Goal: Task Accomplishment & Management: Manage account settings

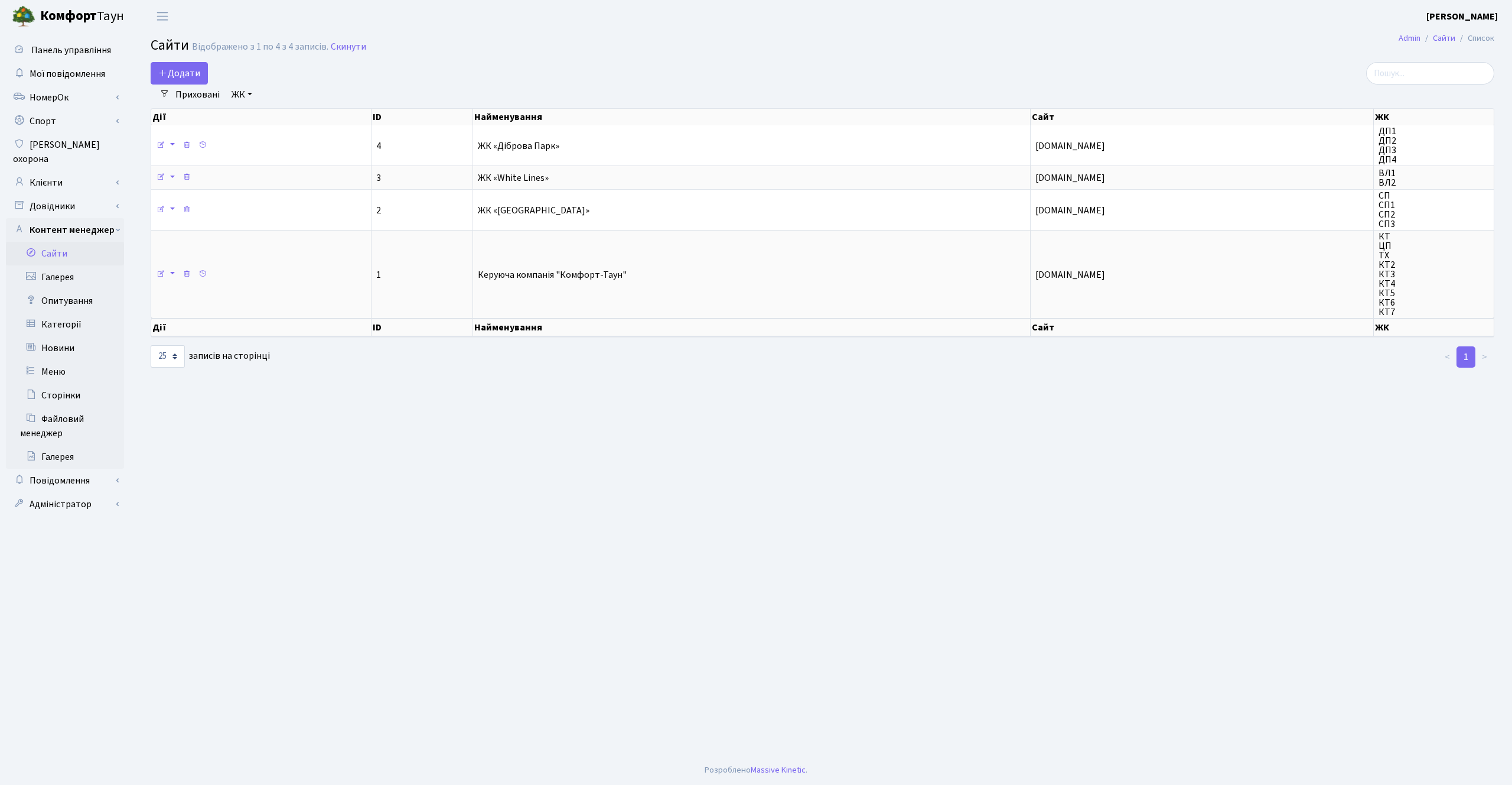
select select "25"
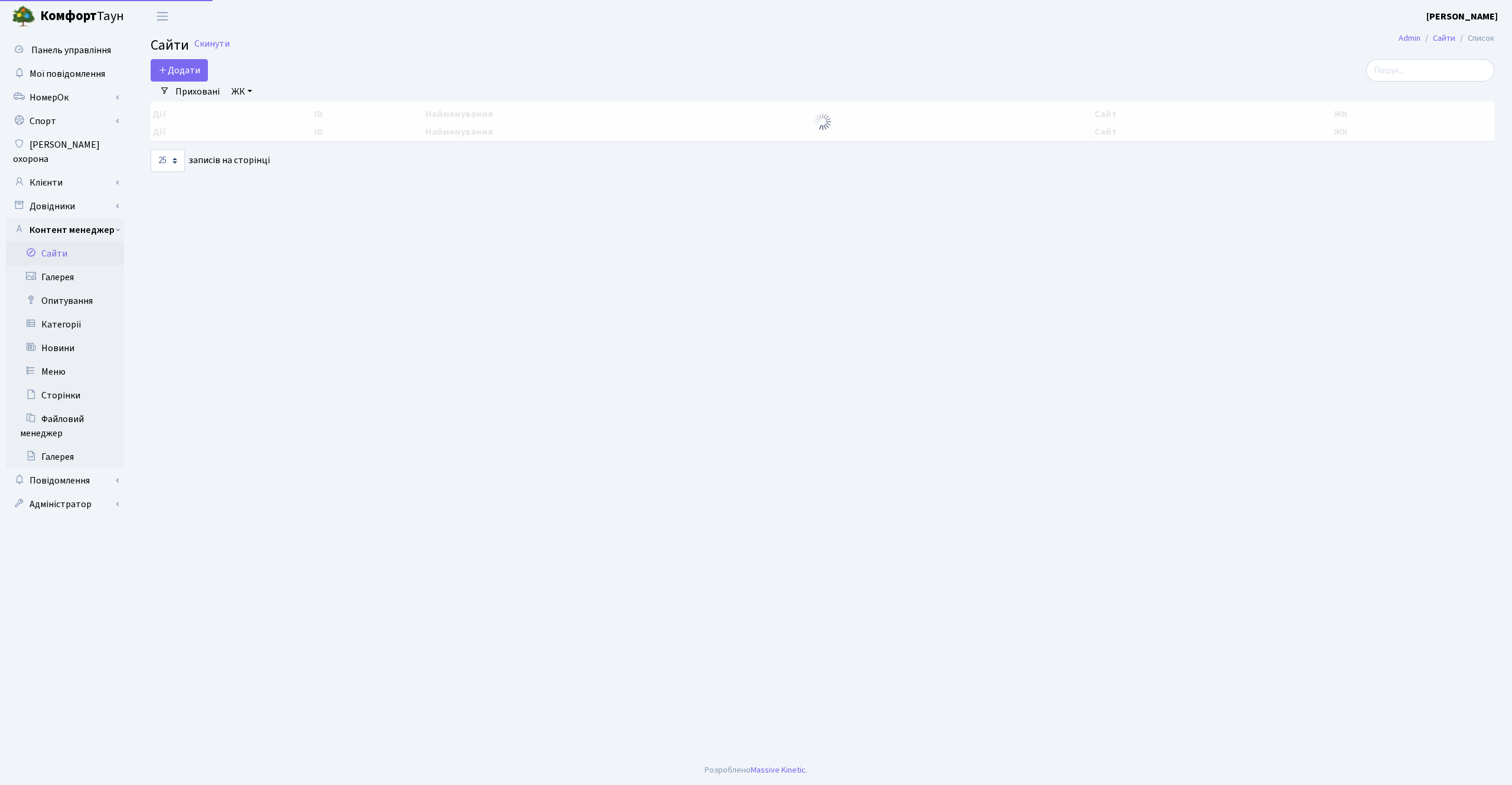
select select "25"
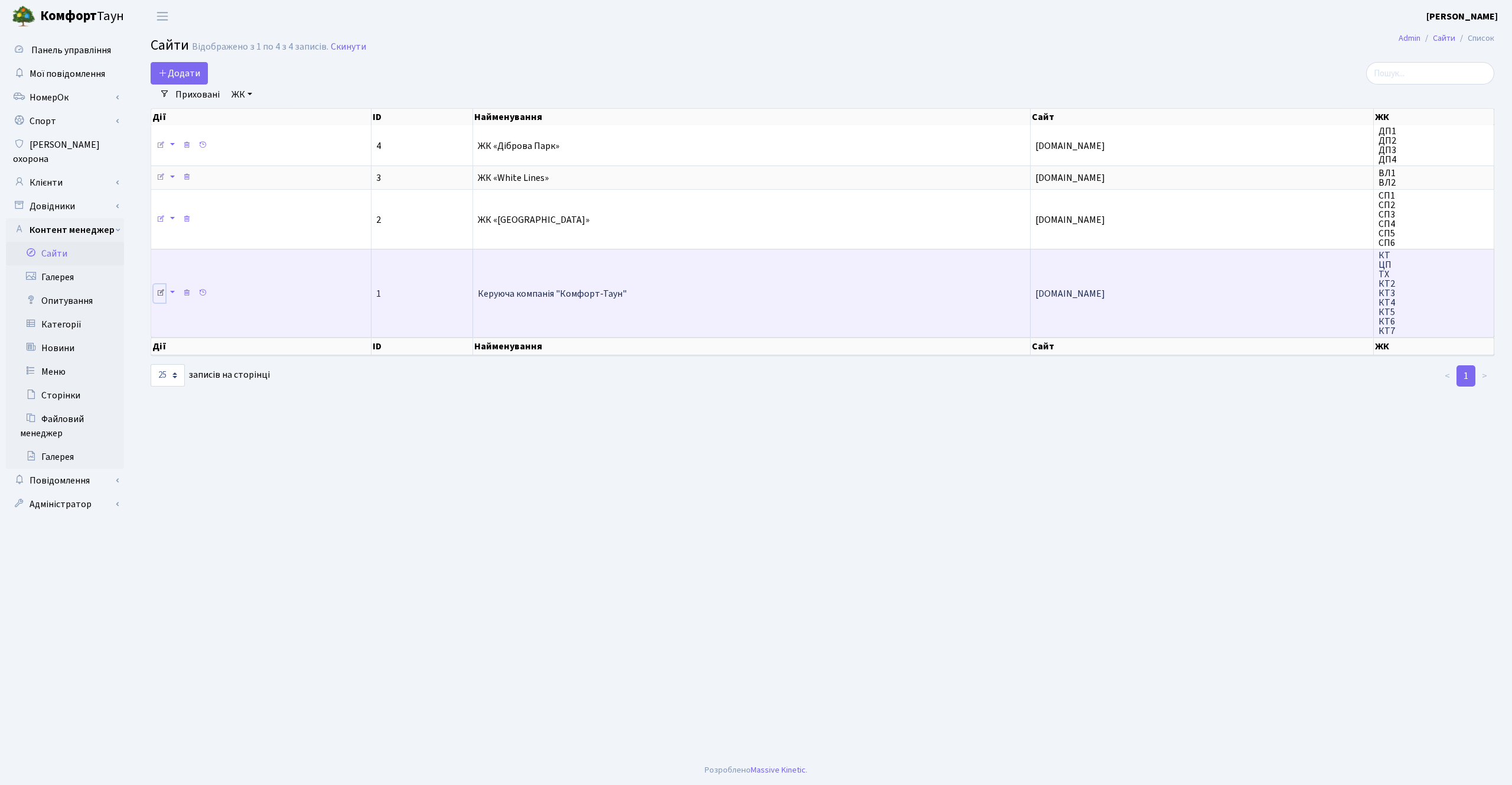
click at [160, 290] on icon at bounding box center [160, 292] width 8 height 8
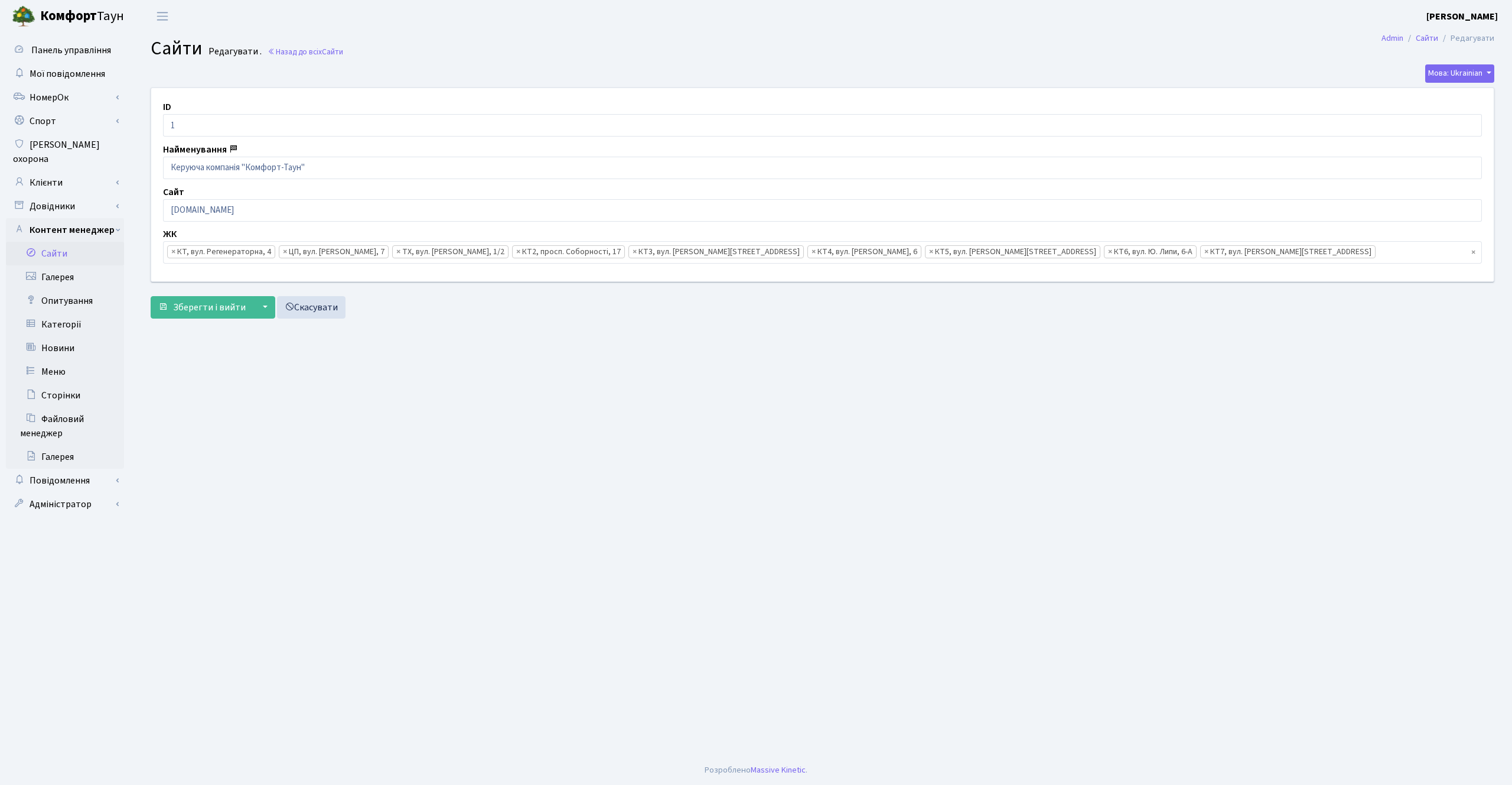
click at [1376, 249] on input "search" at bounding box center [1396, 253] width 41 height 22
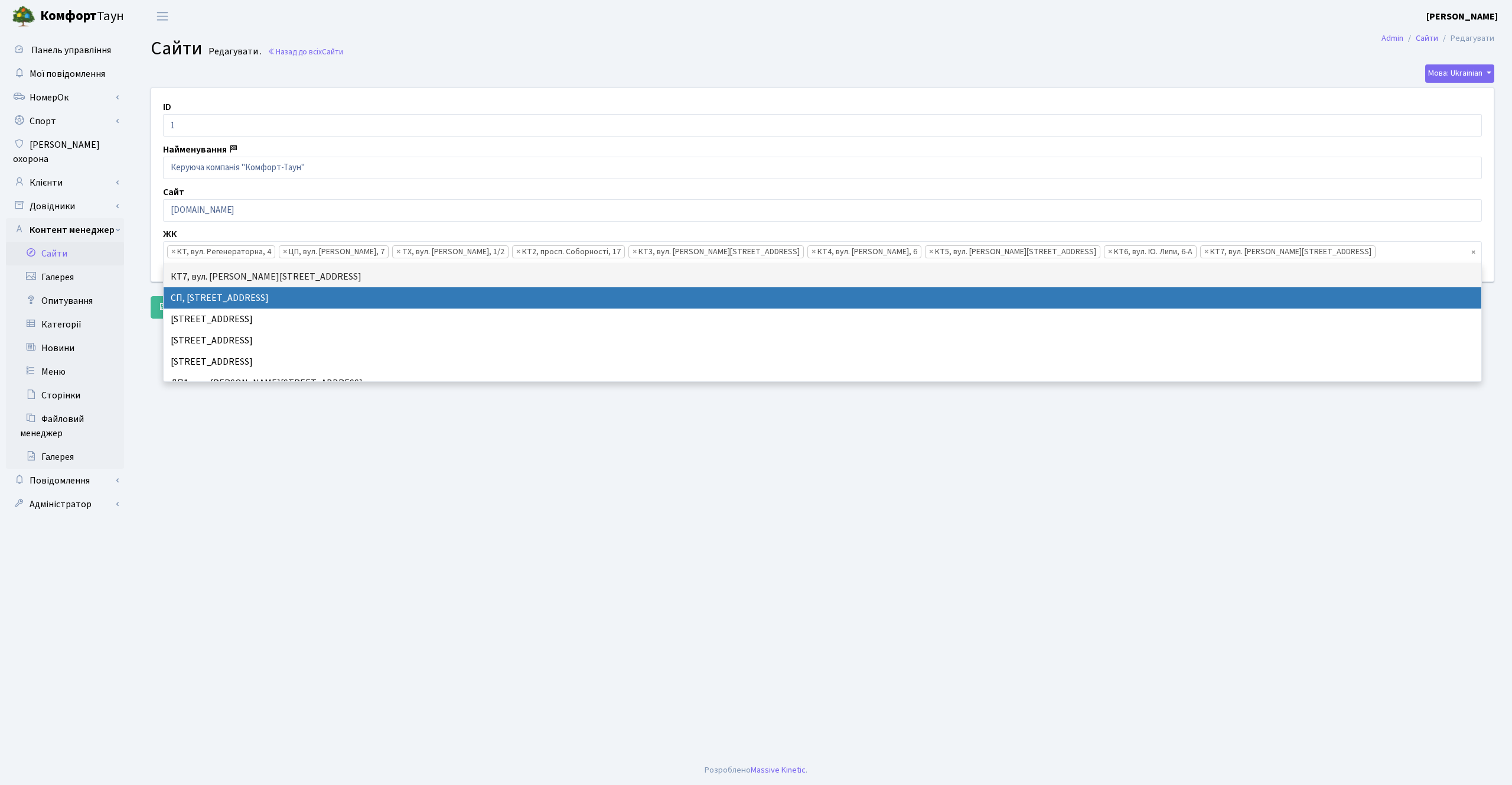
scroll to position [133, 0]
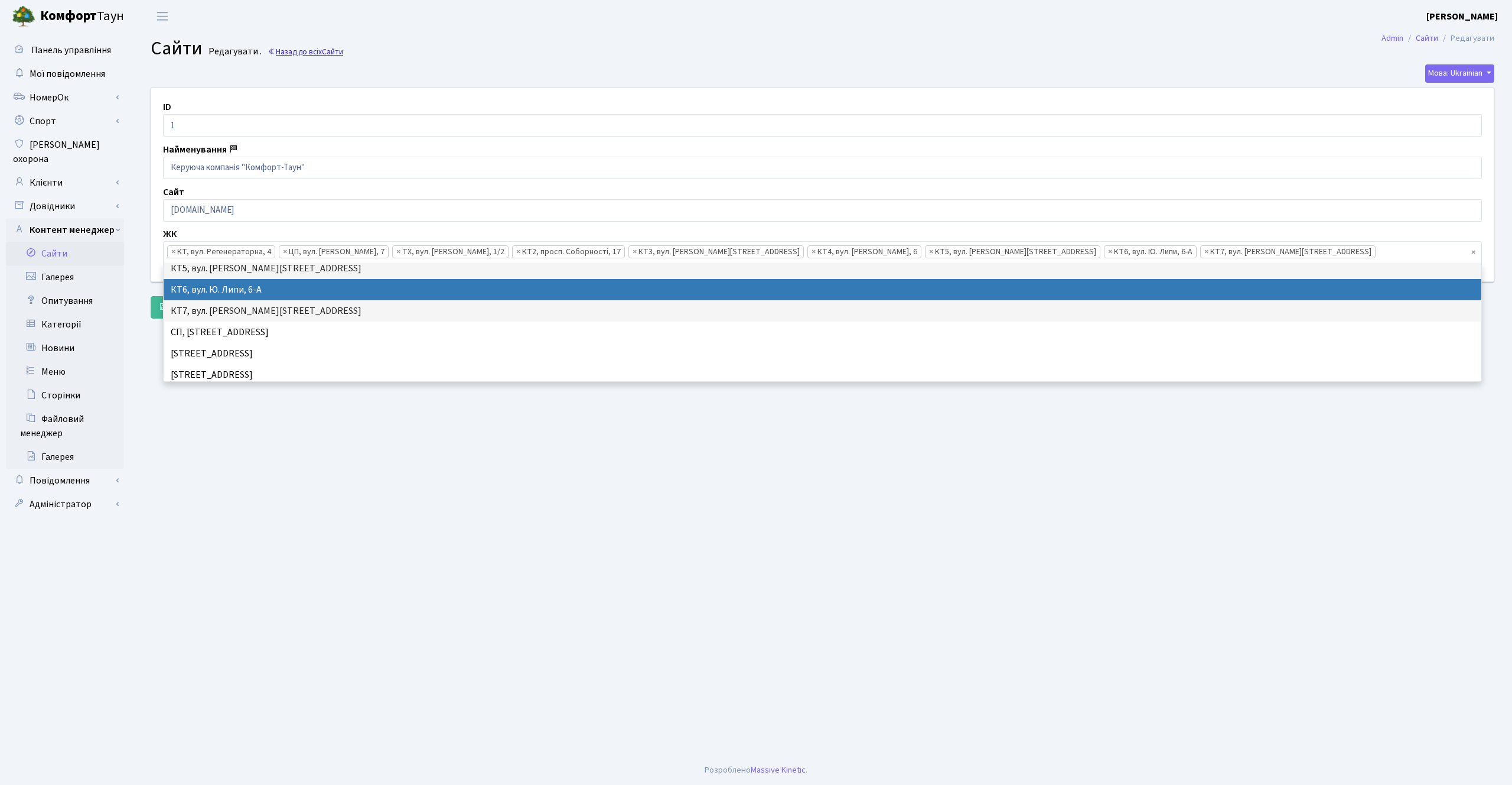
click at [316, 56] on link "Назад до всіх Сайти" at bounding box center [305, 51] width 75 height 12
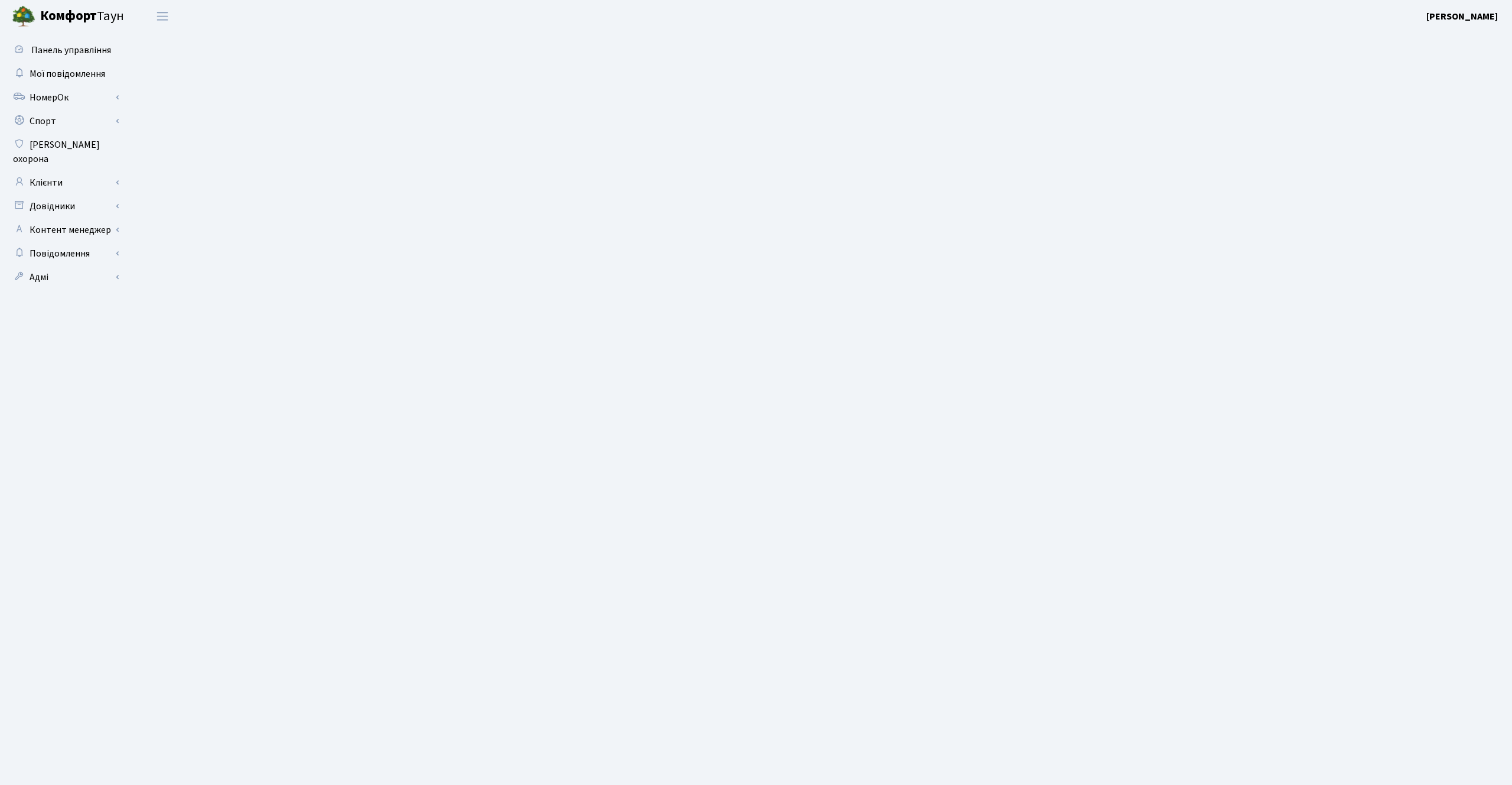
select select "25"
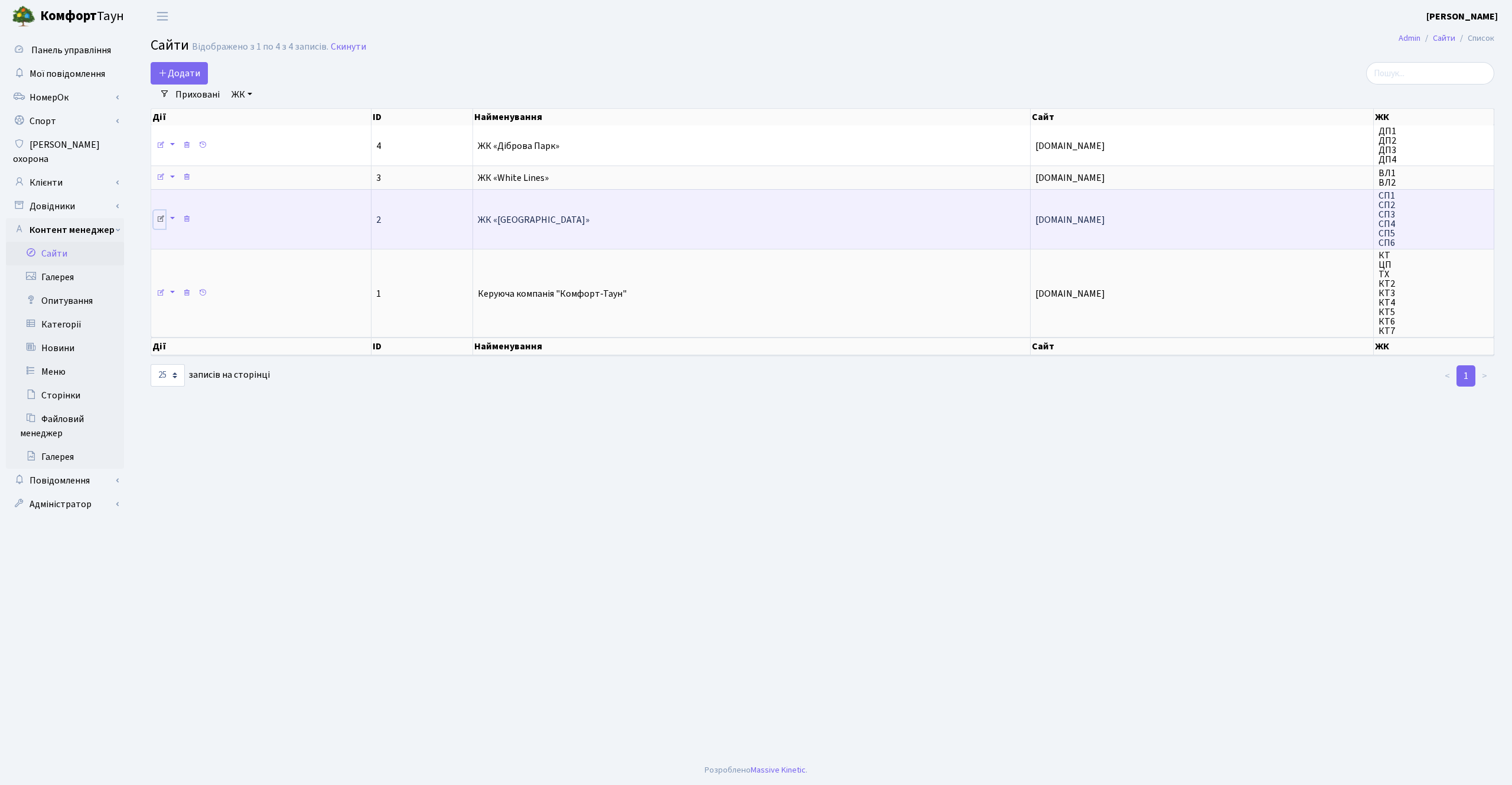
click at [160, 214] on link at bounding box center [159, 220] width 12 height 18
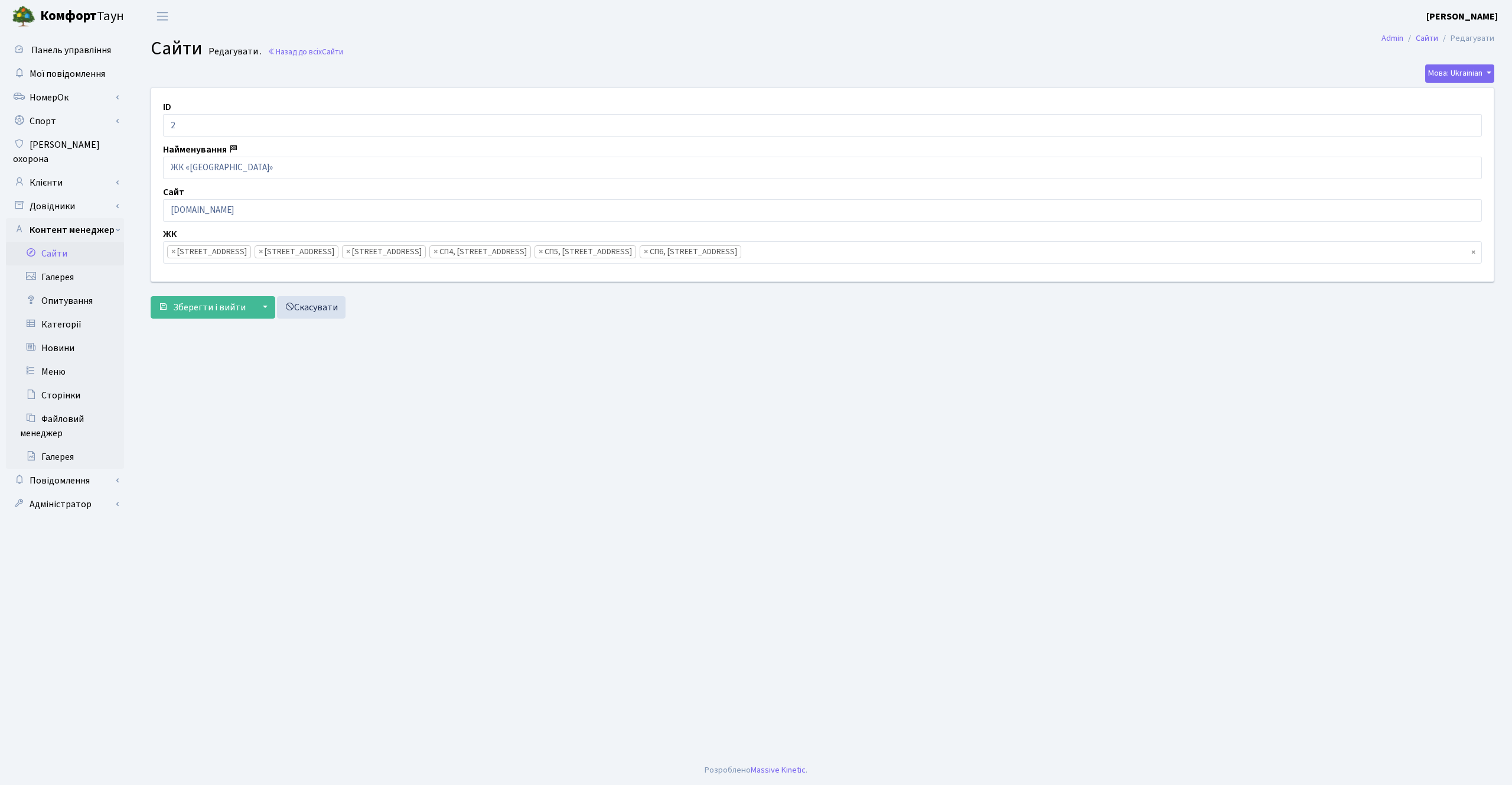
scroll to position [90, 0]
click at [825, 254] on ul "× × СП1, Столичне шосе, 1 × СП2, Столичне шосе, 1А × СП3, Столичне шосе, 3 × СП…" at bounding box center [822, 253] width 1318 height 22
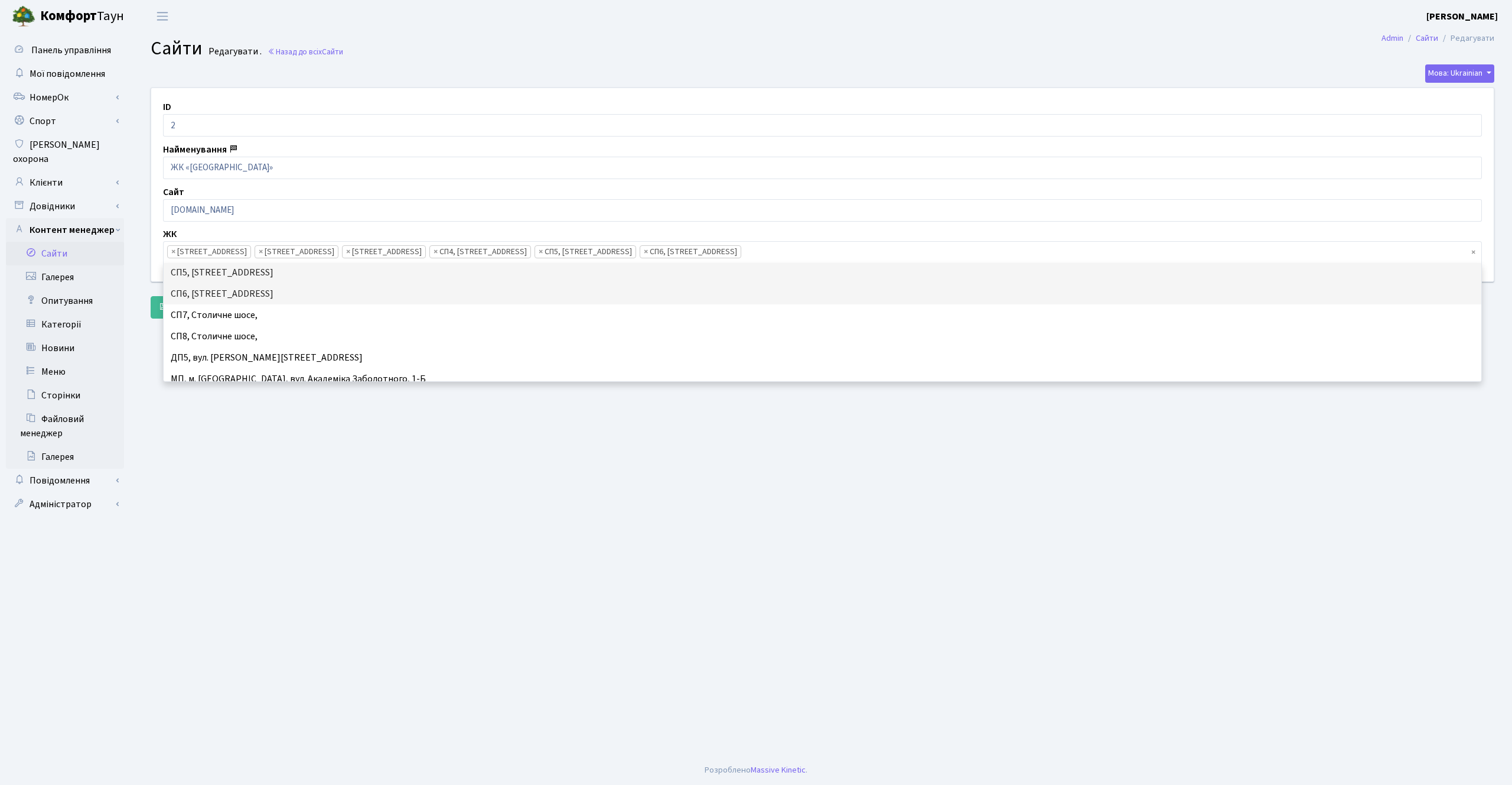
scroll to position [578, 0]
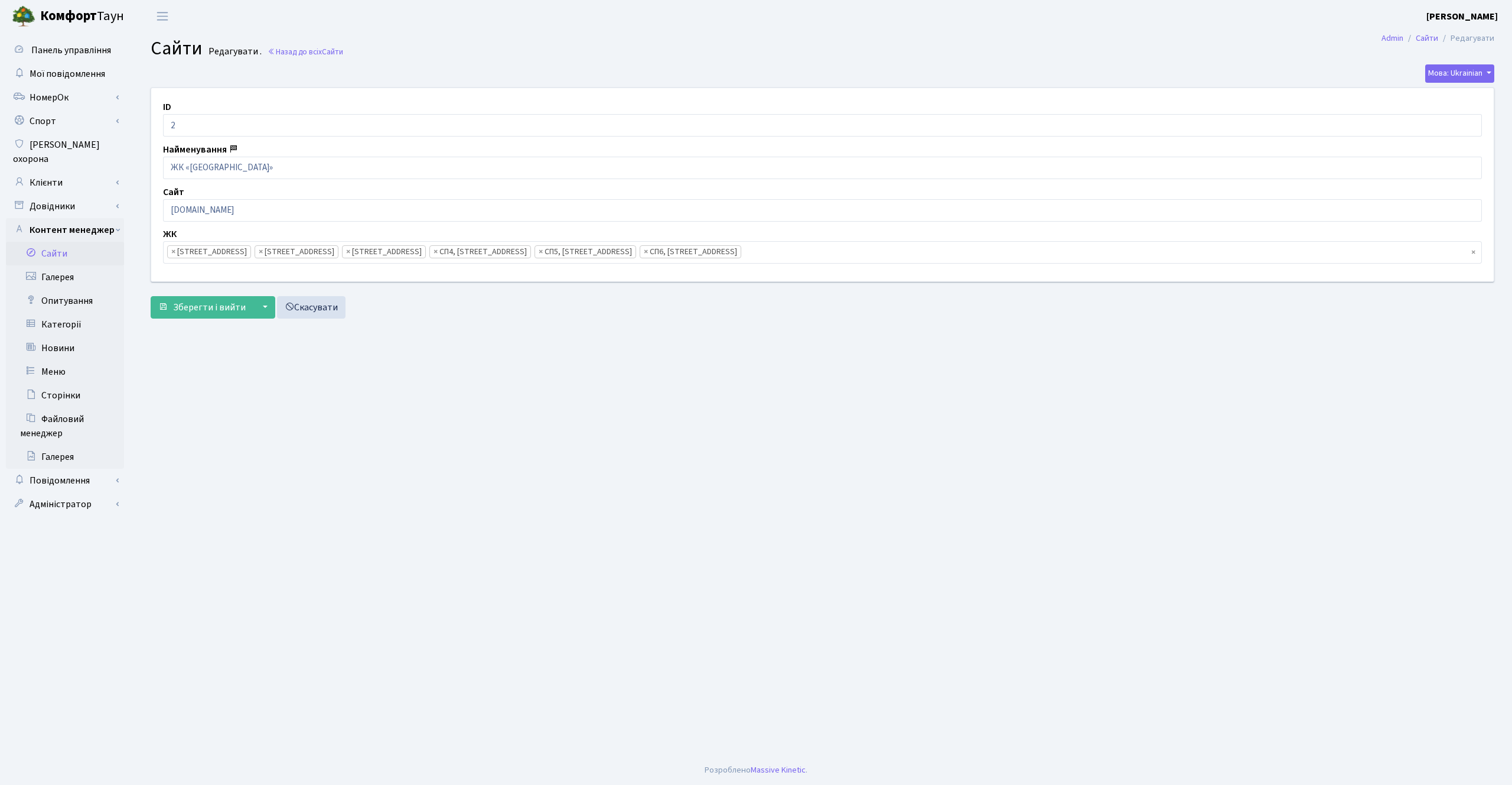
click at [506, 97] on div "ID 2 Найменування ЖК «Svitlo Park» Сайт svitlopark.com.ua ЖК КТ, вул. Регенерат…" at bounding box center [822, 184] width 1361 height 193
click at [824, 256] on ul "× × СП1, Столичне шосе, 1 × СП2, Столичне шосе, 1А × СП3, Столичне шосе, 3 × СП…" at bounding box center [822, 253] width 1318 height 22
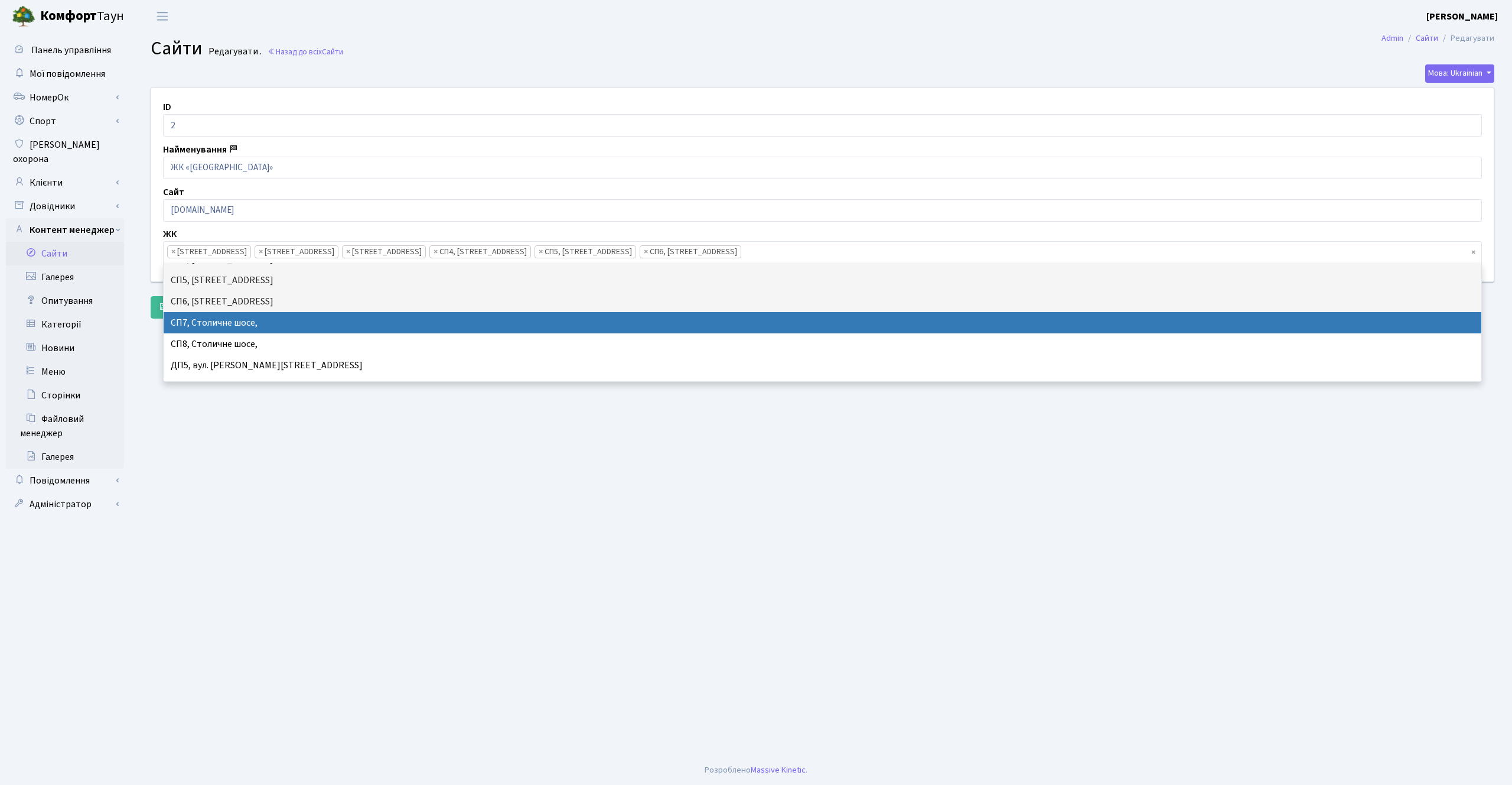
scroll to position [133, 0]
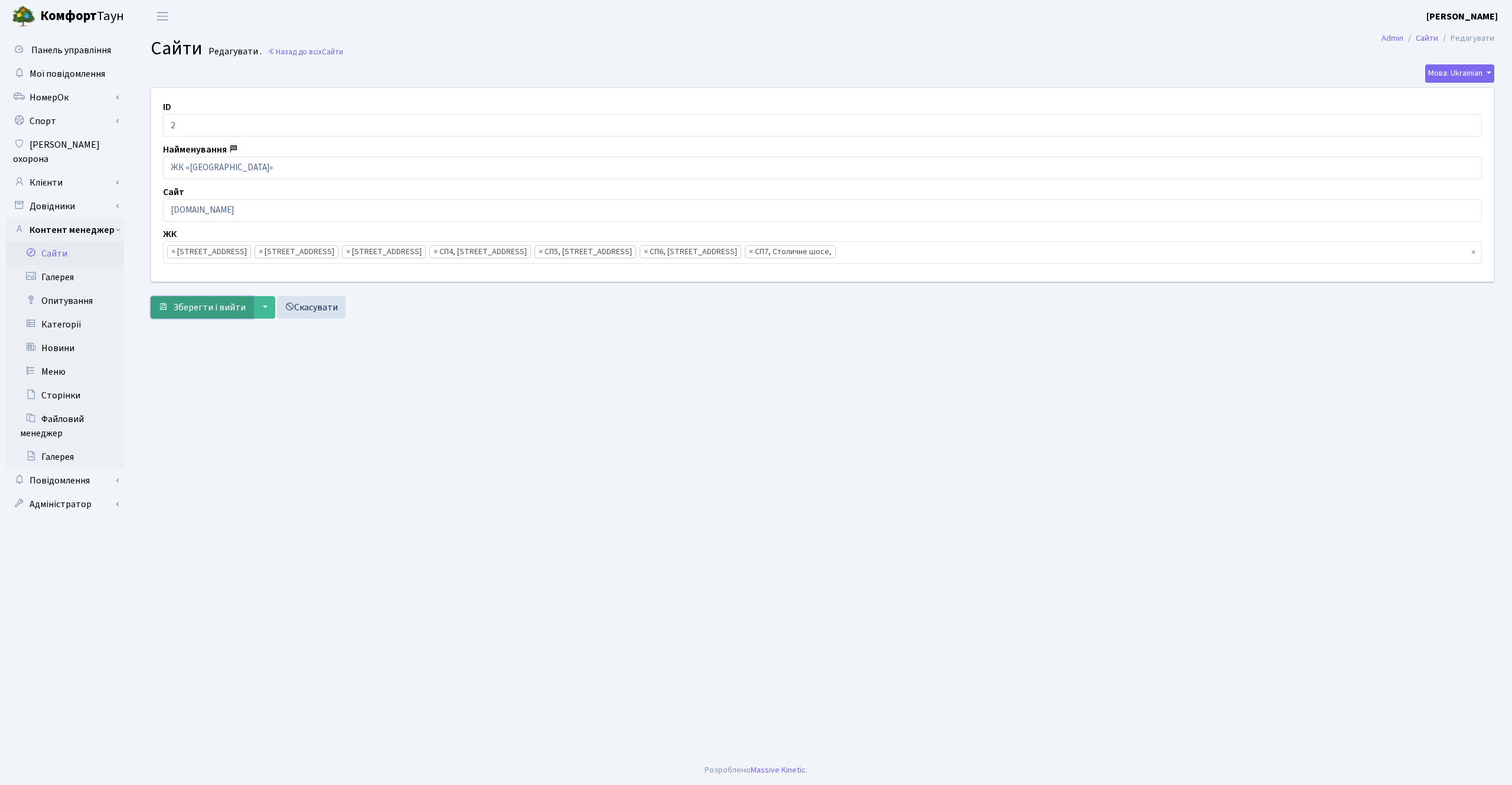
click at [206, 311] on span "Зберегти і вийти" at bounding box center [209, 307] width 73 height 13
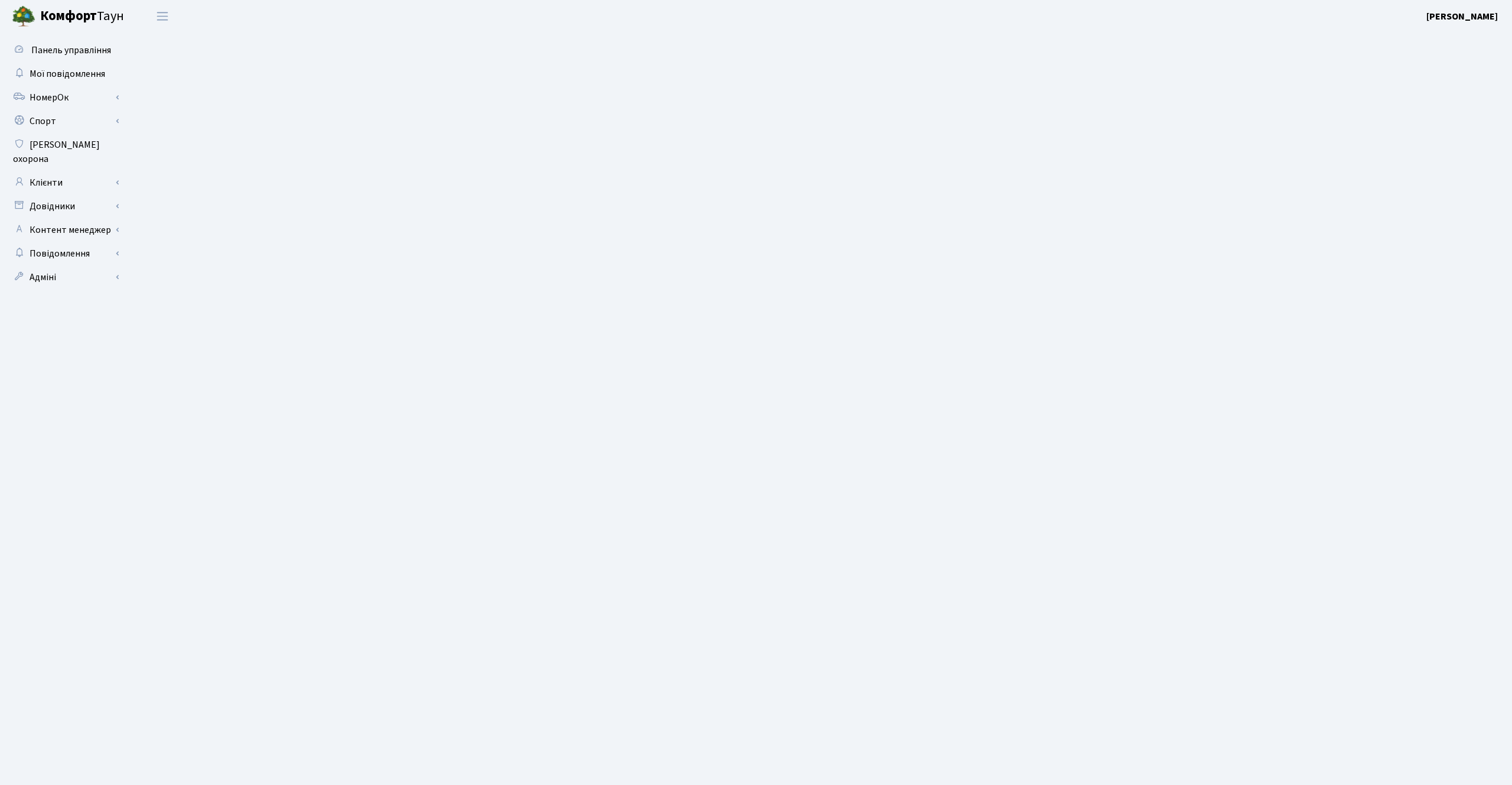
select select "25"
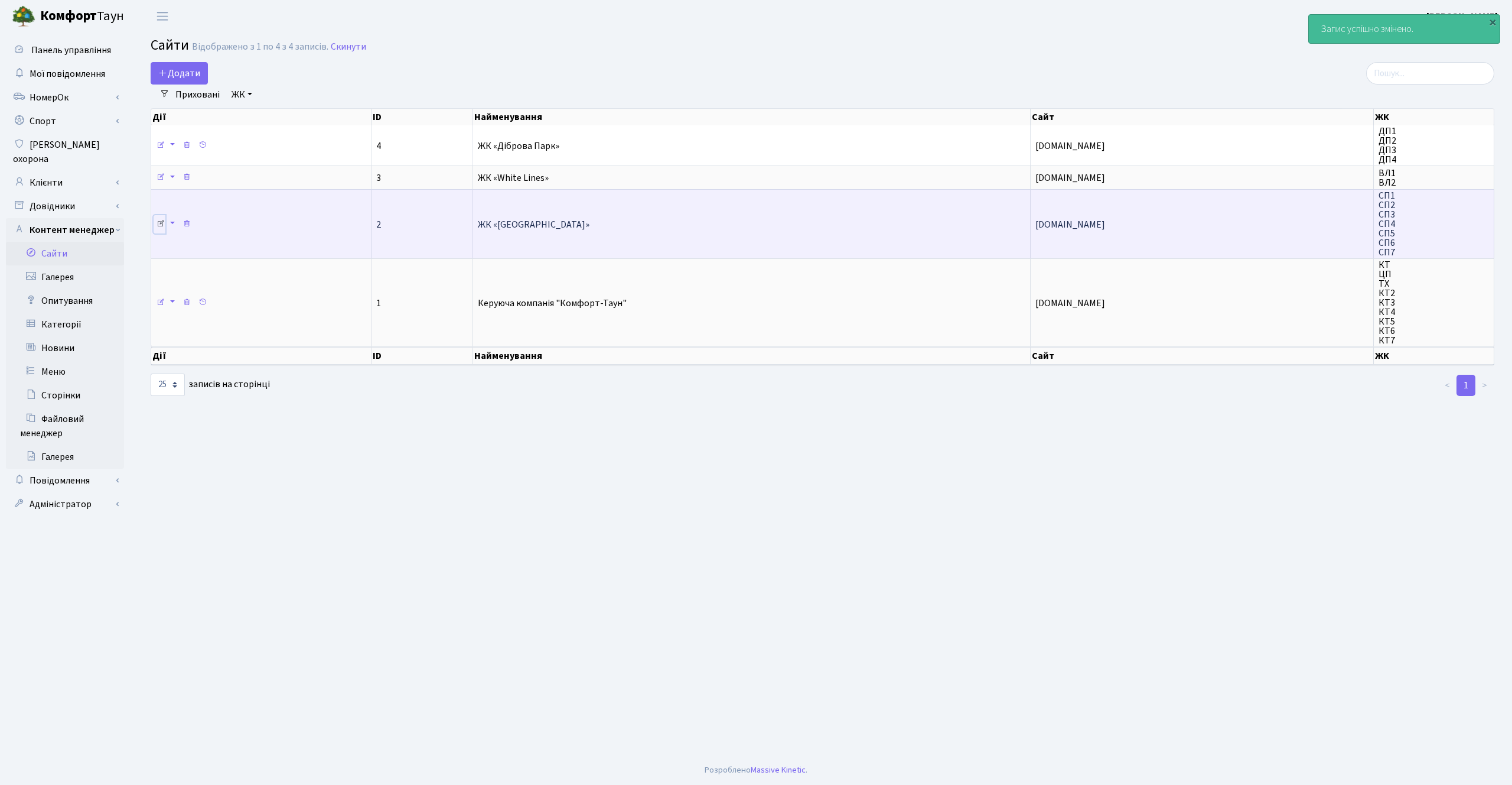
click at [162, 223] on icon at bounding box center [160, 223] width 8 height 8
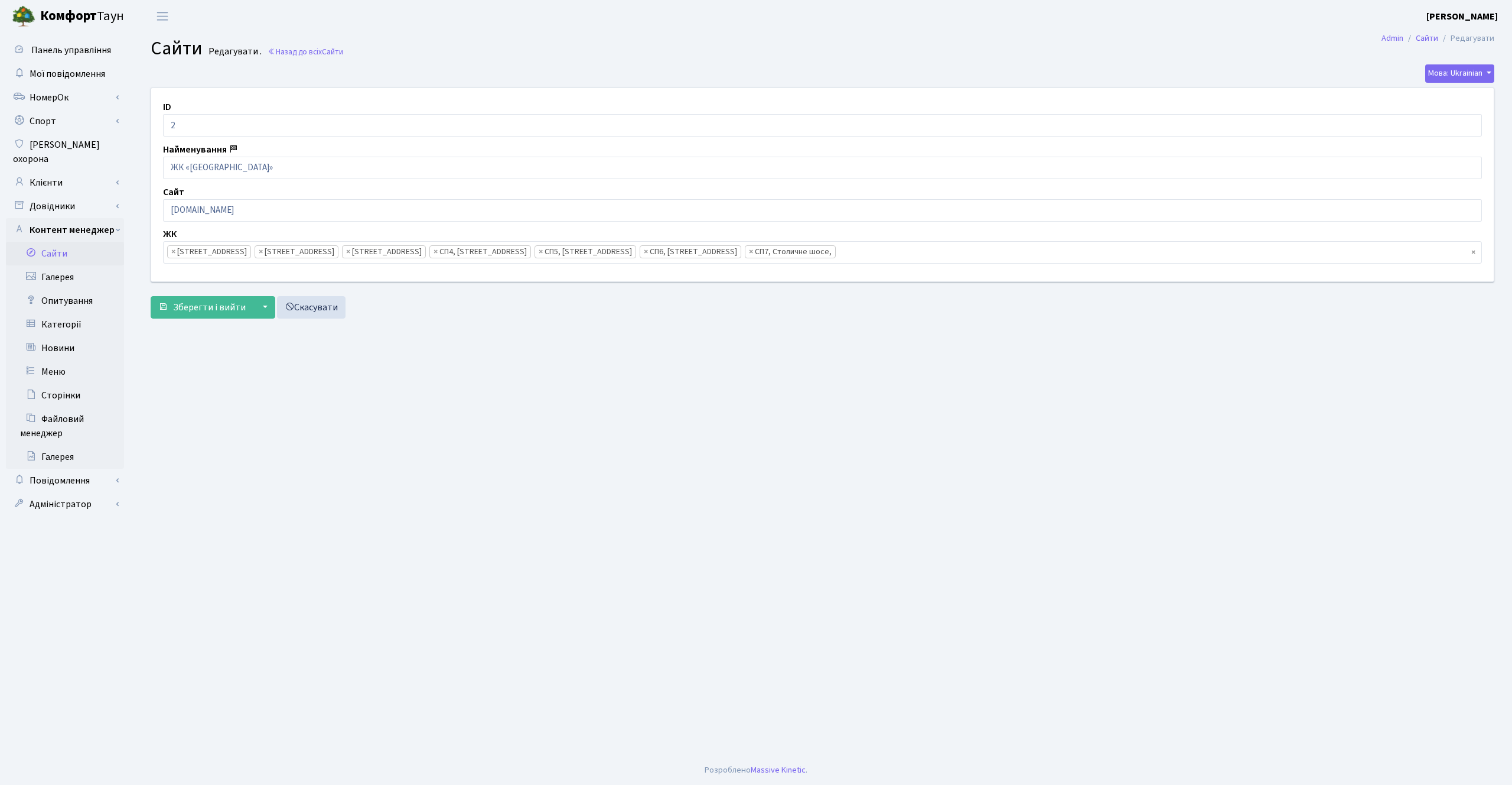
scroll to position [90, 0]
click at [918, 246] on ul "× × СП1, Столичне шосе, 1 × СП2, Столичне шосе, 1А × СП3, Столичне шосе, 3 × СП…" at bounding box center [822, 253] width 1318 height 22
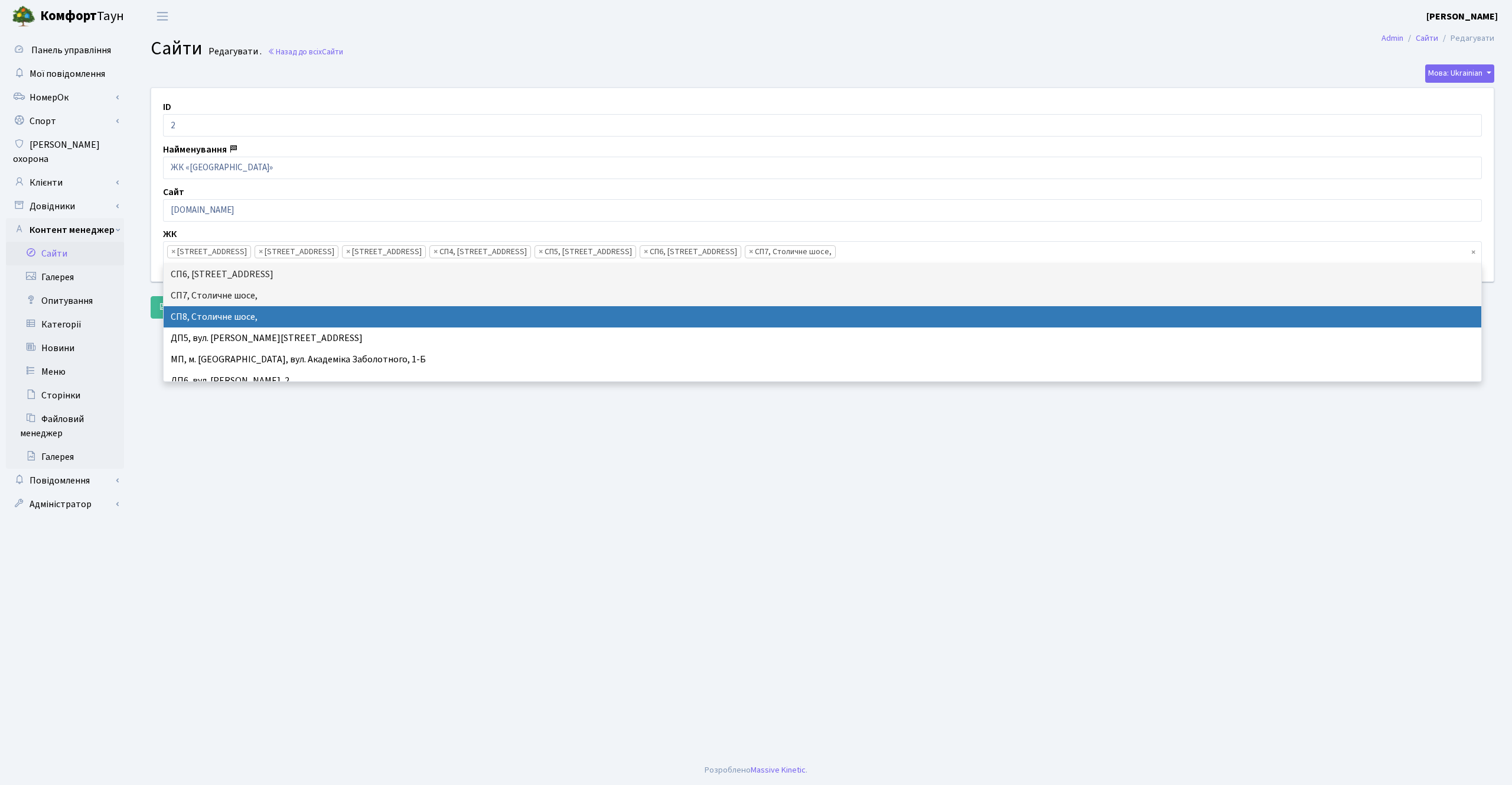
scroll to position [133, 0]
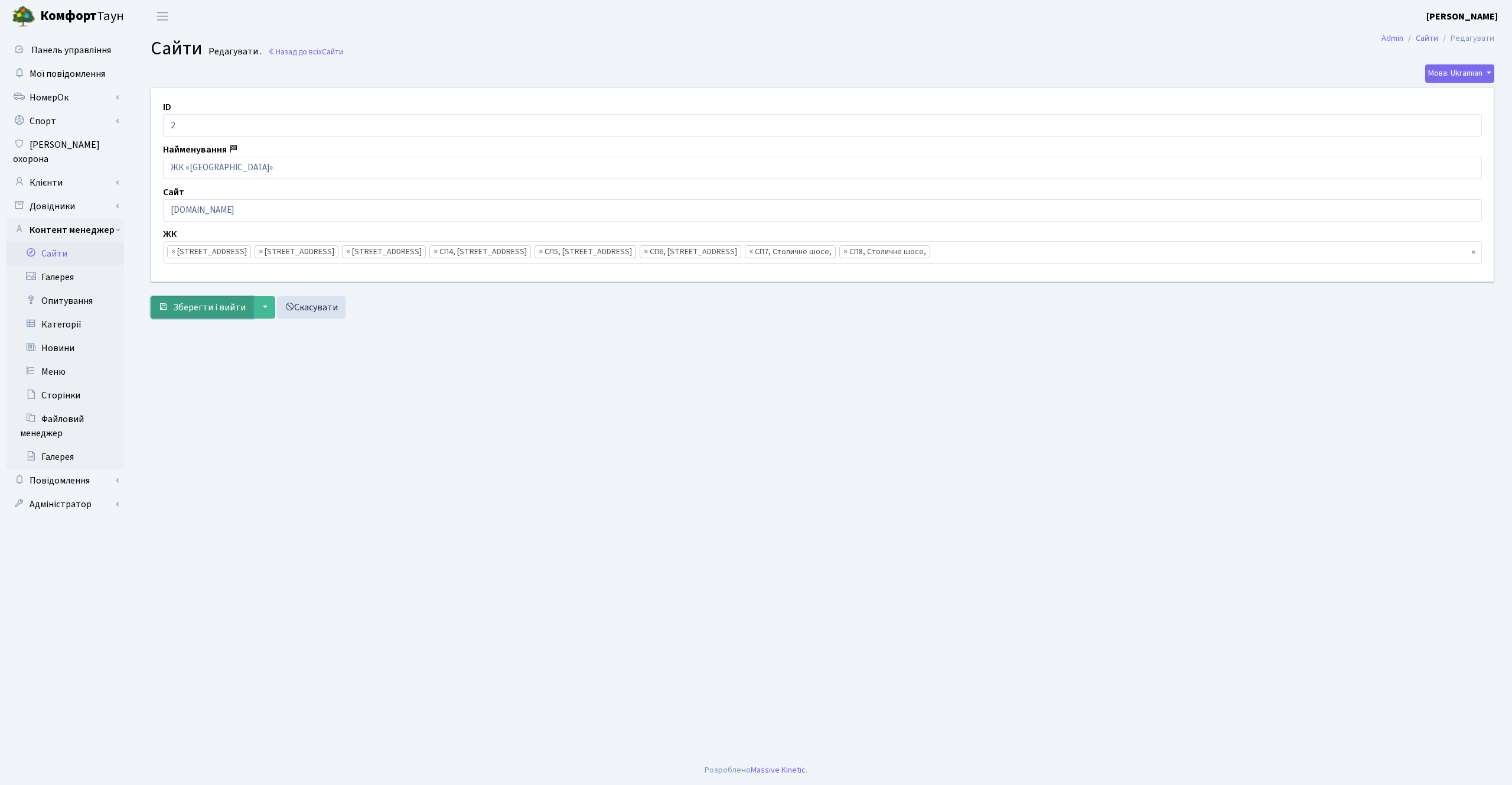
click at [193, 306] on span "Зберегти і вийти" at bounding box center [209, 307] width 73 height 13
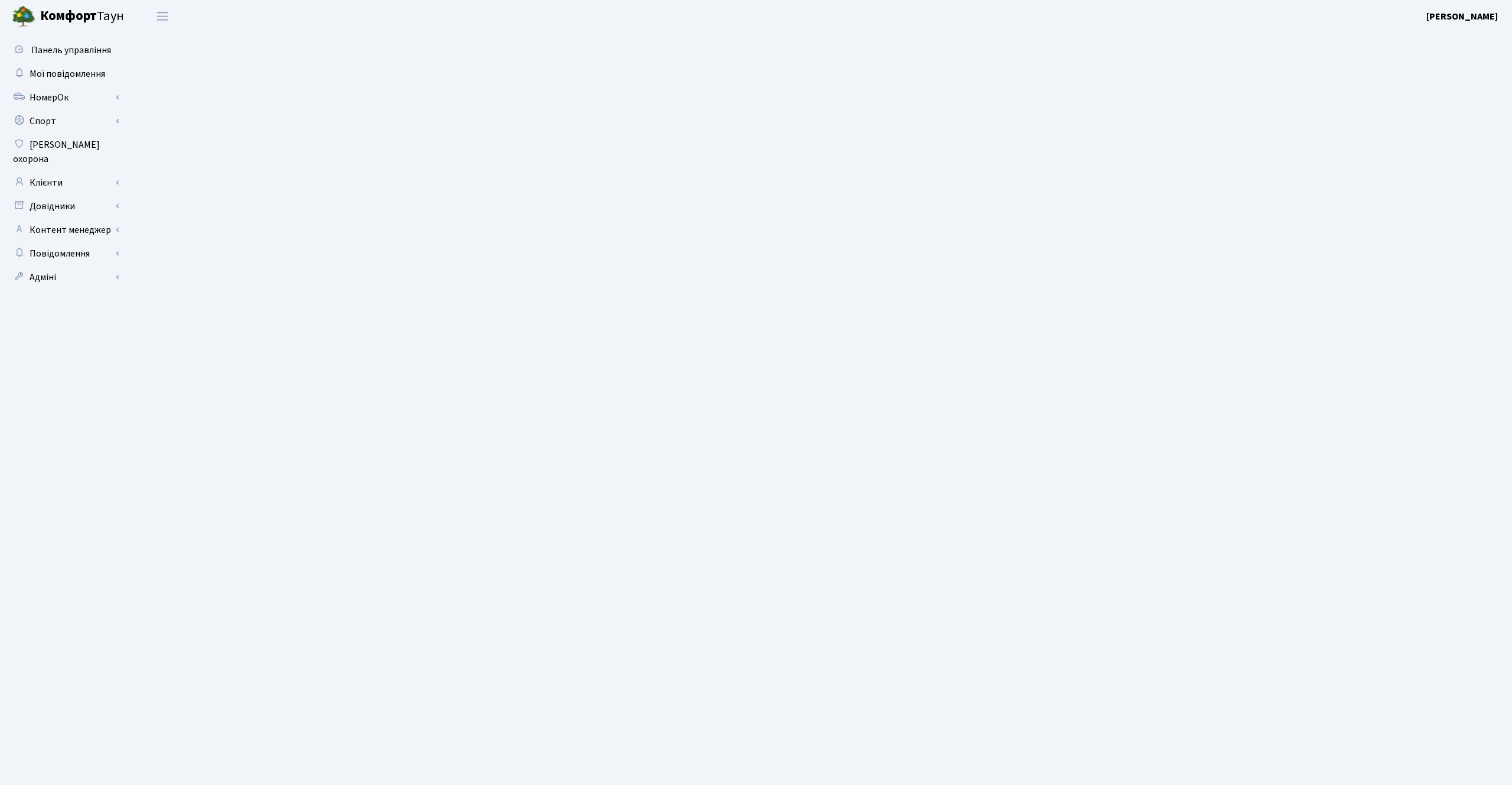
select select "25"
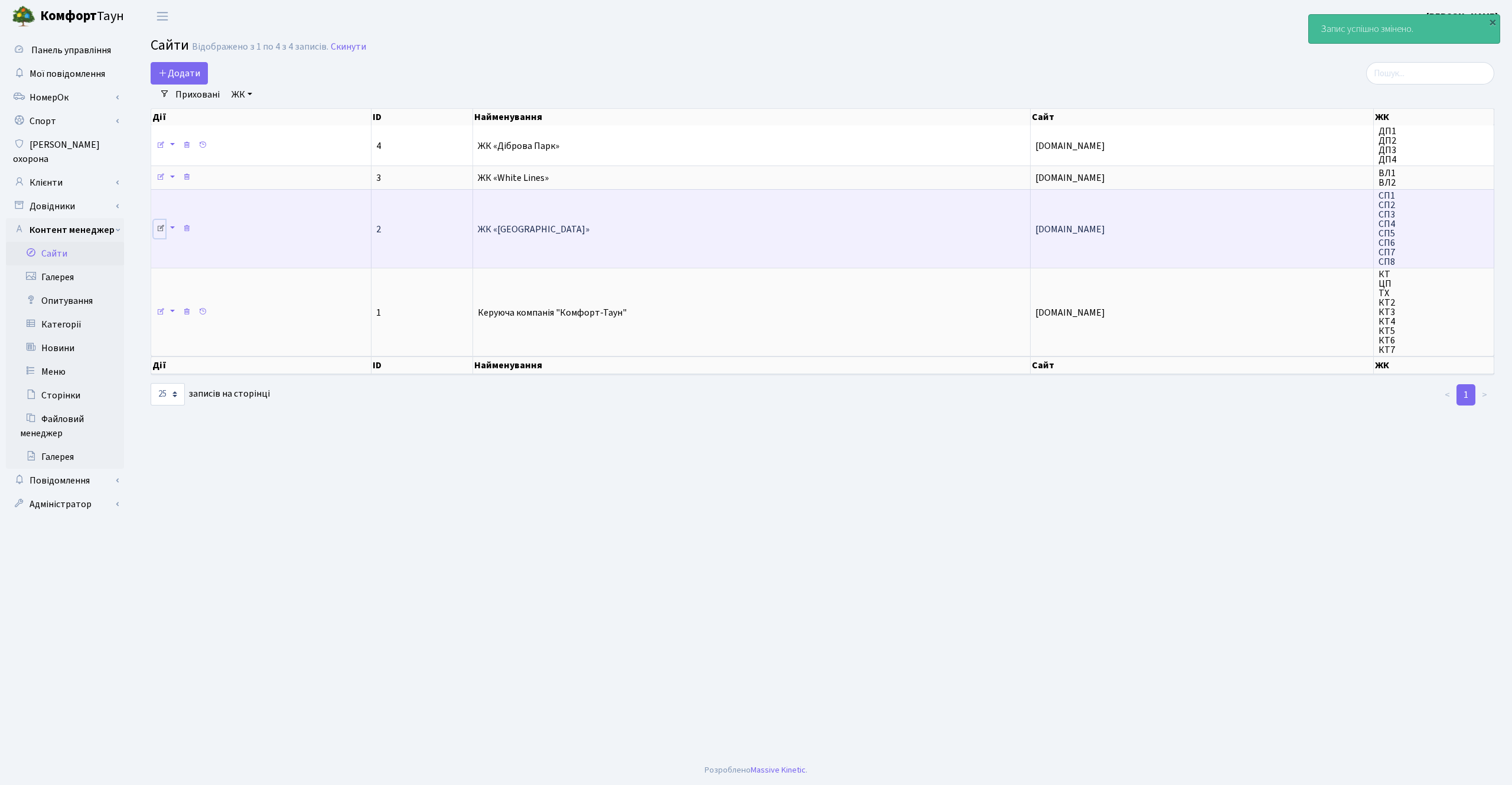
click at [158, 225] on icon at bounding box center [160, 228] width 8 height 8
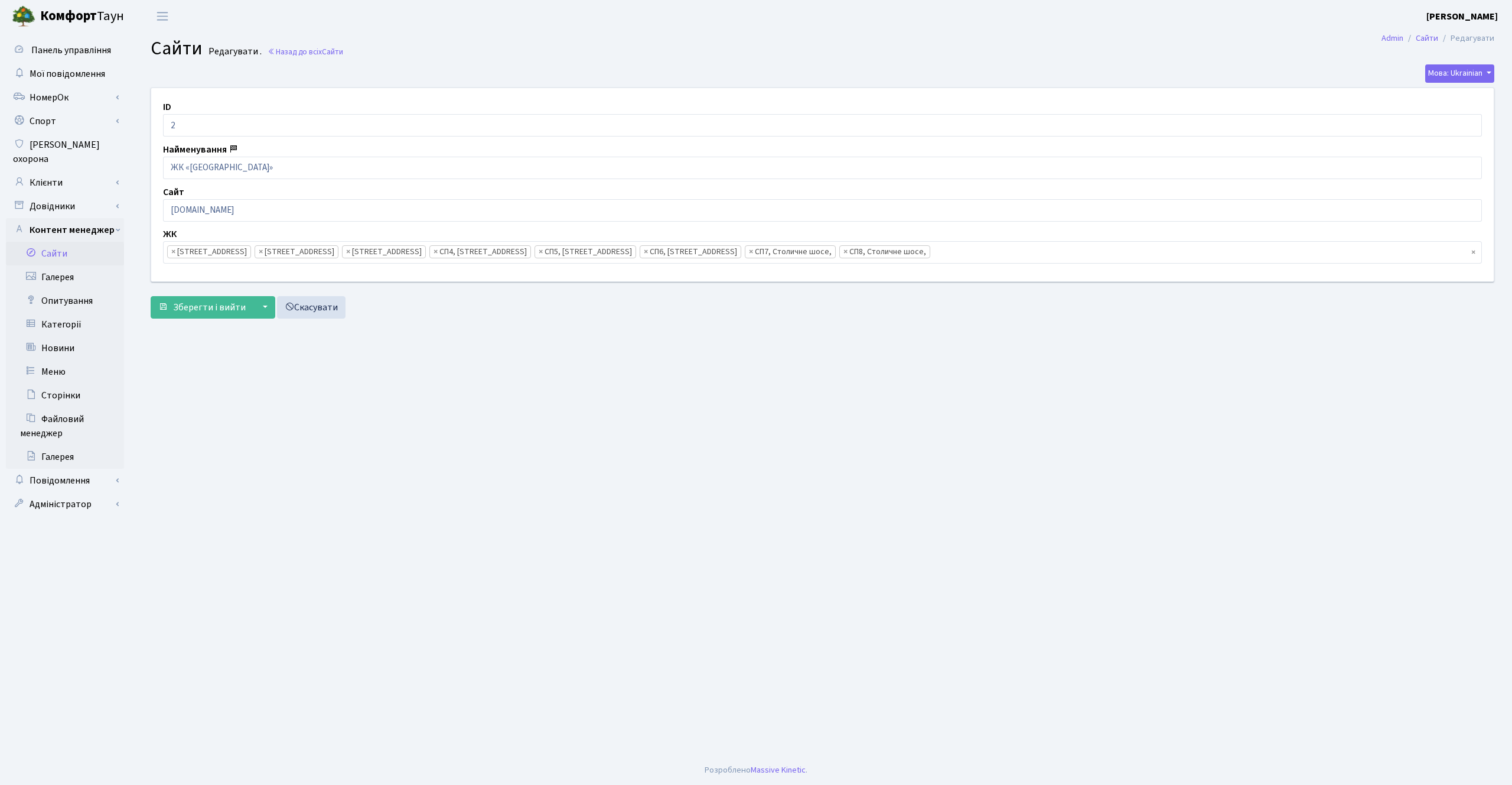
scroll to position [90, 0]
click at [1010, 254] on ul "× × СП1, Столичне шосе, 1 × СП2, Столичне шосе, 1А × СП3, Столичне шосе, 3 × СП…" at bounding box center [822, 253] width 1318 height 22
type input ">"
click at [305, 51] on link "Назад до всіх Сайти" at bounding box center [305, 51] width 75 height 12
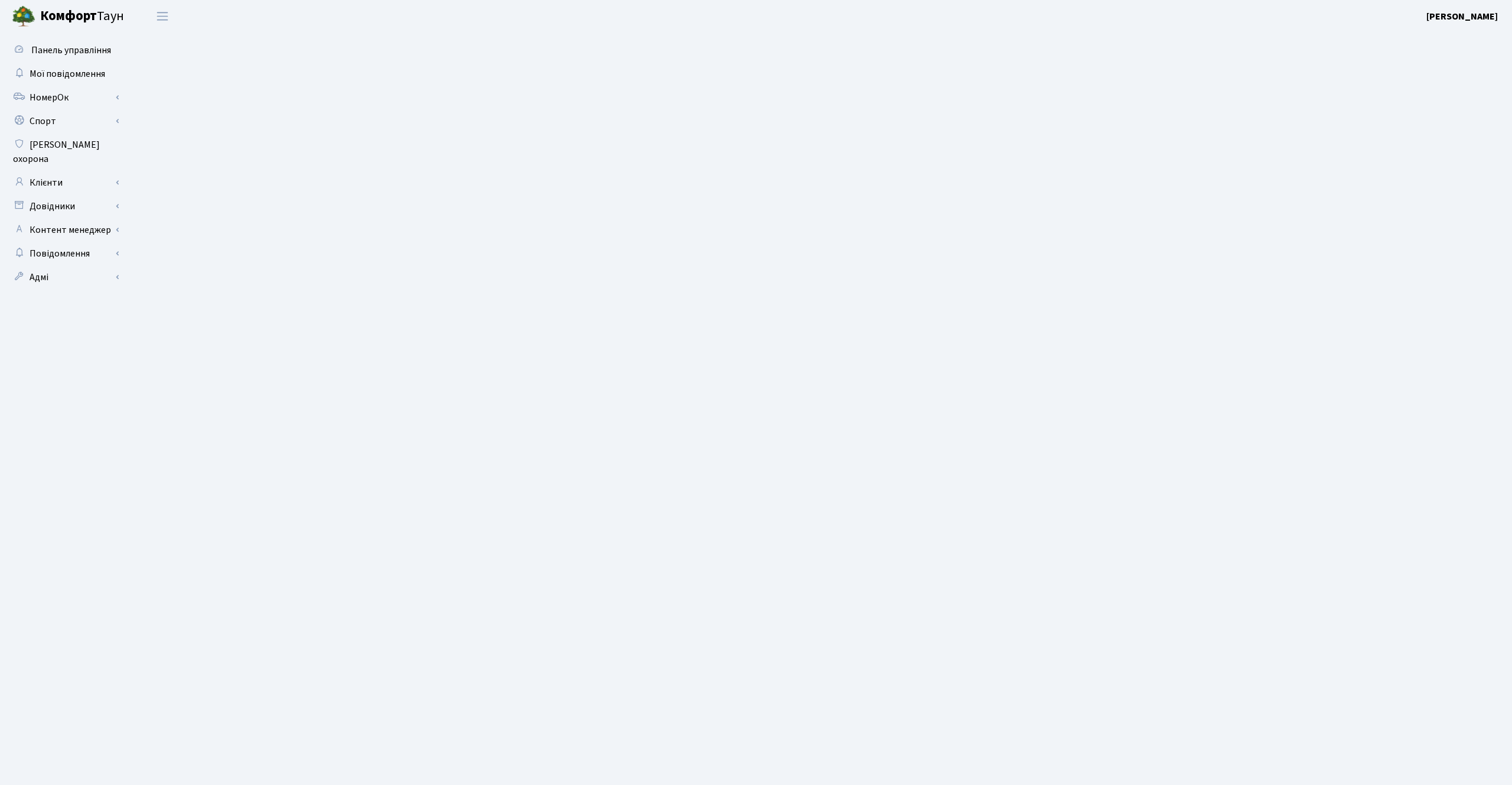
select select "25"
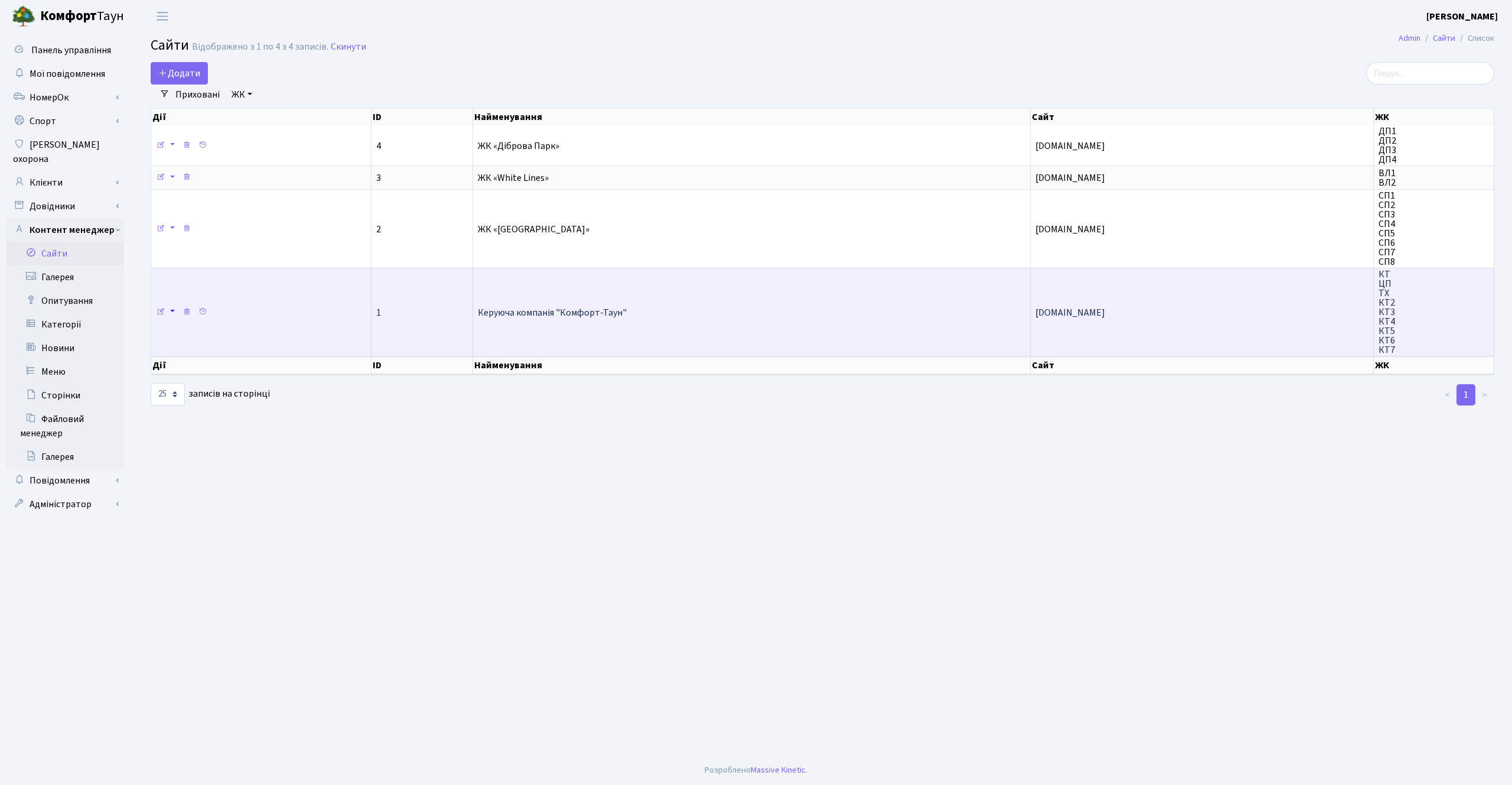
click at [165, 310] on link at bounding box center [171, 312] width 13 height 18
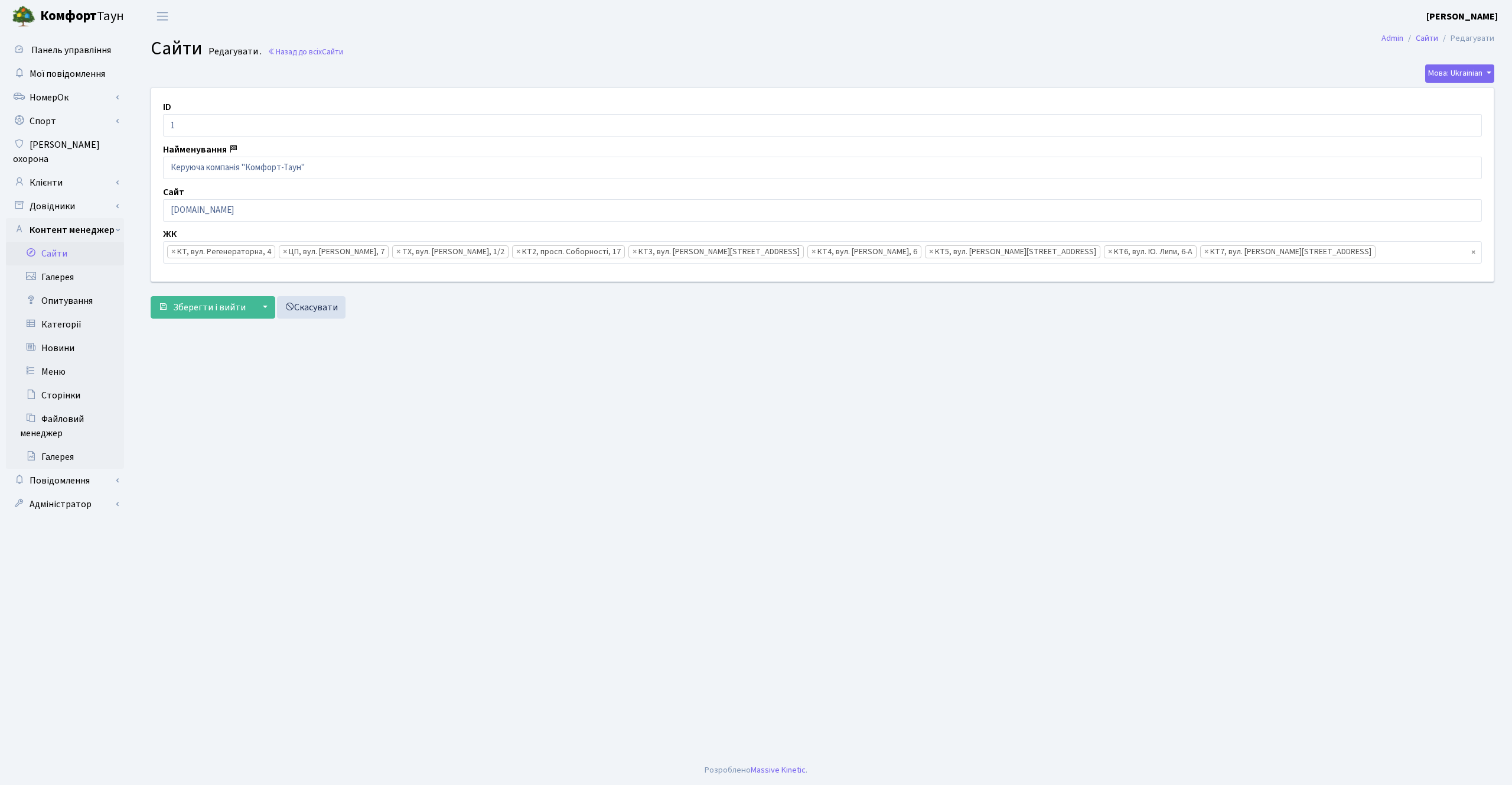
click at [1151, 246] on ul "× × КТ, вул. Регенераторна, 4 × ЦП, вул. [PERSON_NAME][STREET_ADDRESS] × ТХ, ву…" at bounding box center [822, 253] width 1318 height 22
click at [315, 49] on link "Назад до всіх Сайти" at bounding box center [305, 51] width 75 height 12
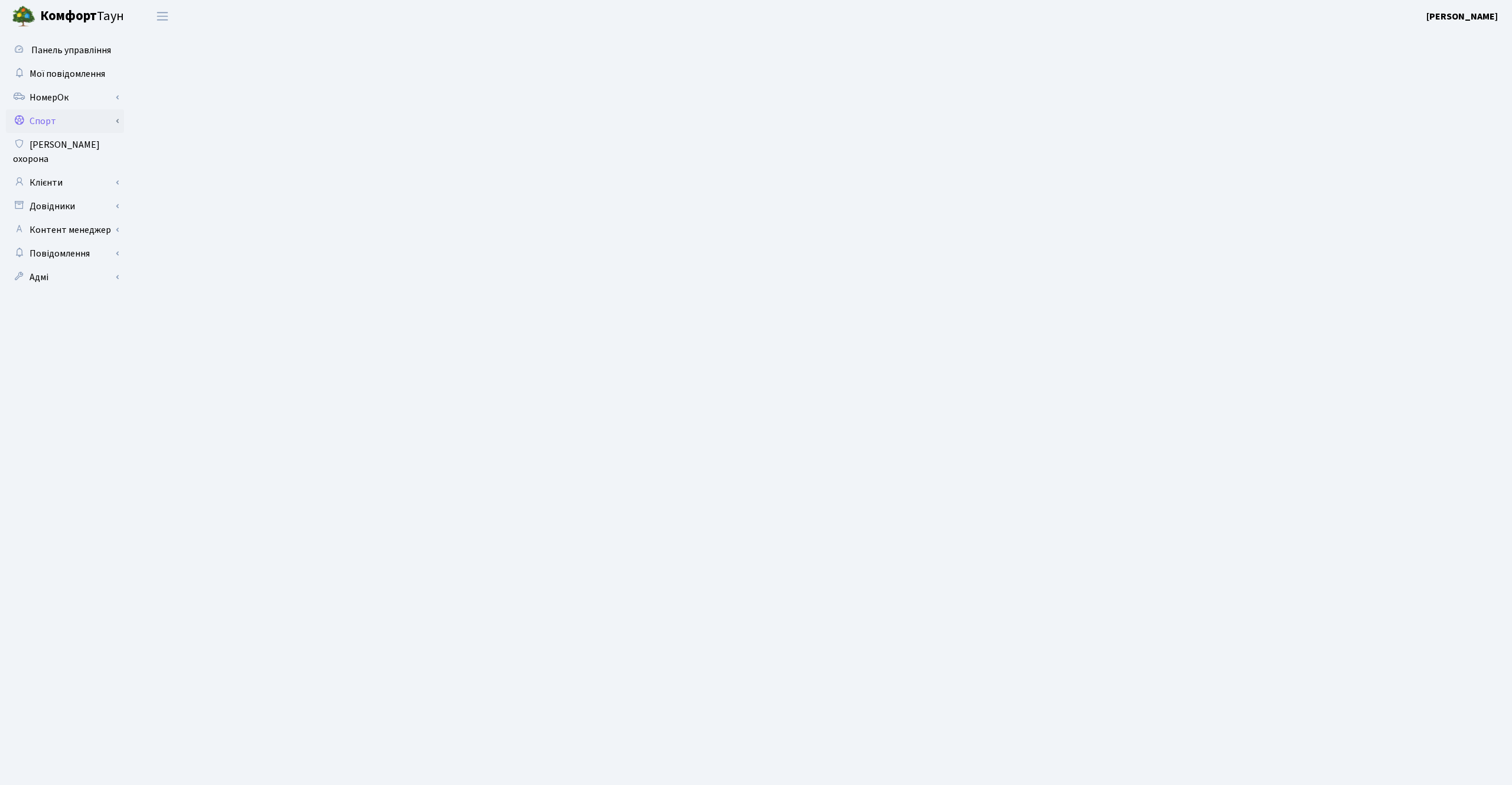
select select "25"
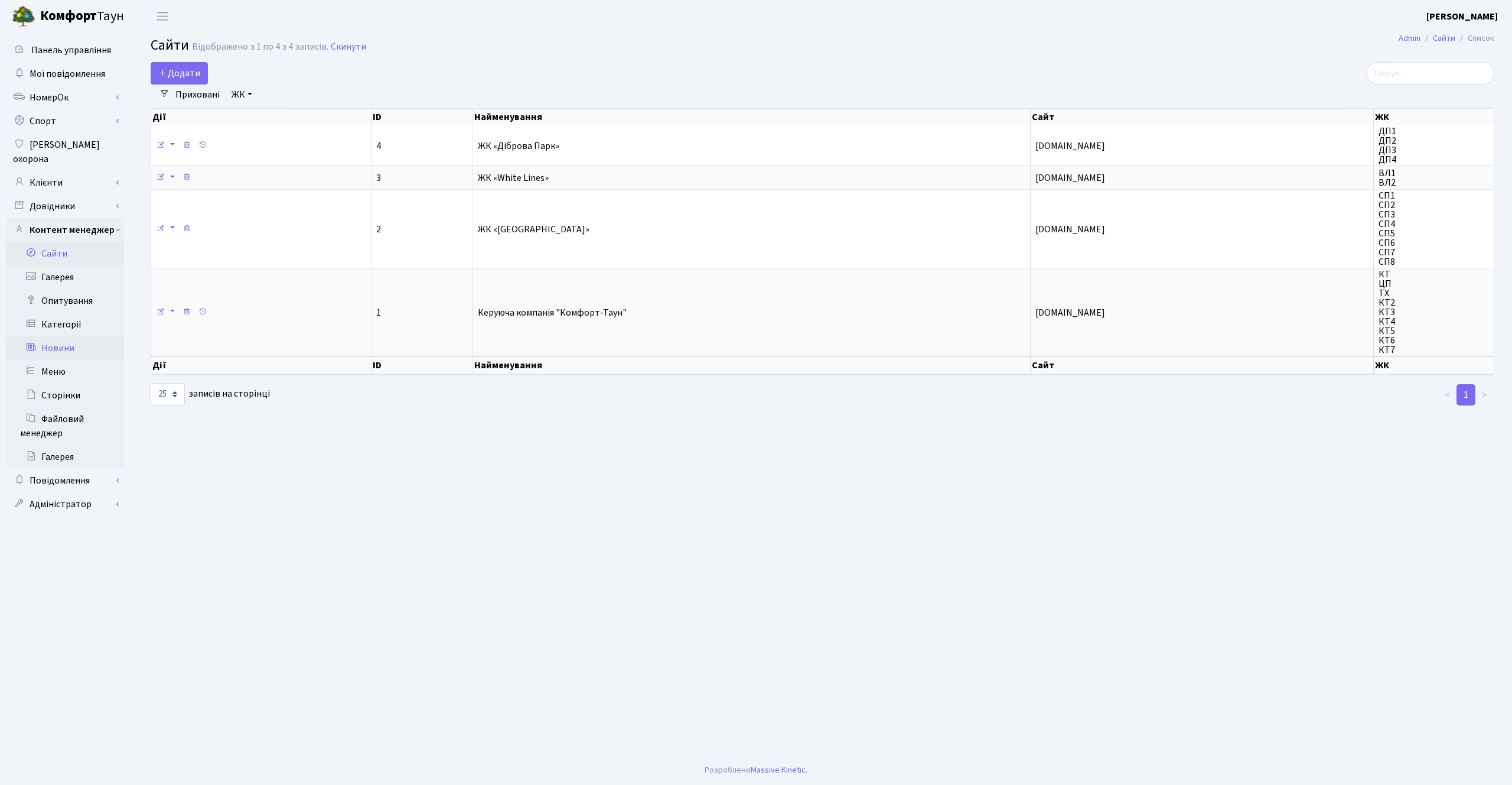
click at [64, 336] on link "Новини" at bounding box center [65, 348] width 118 height 23
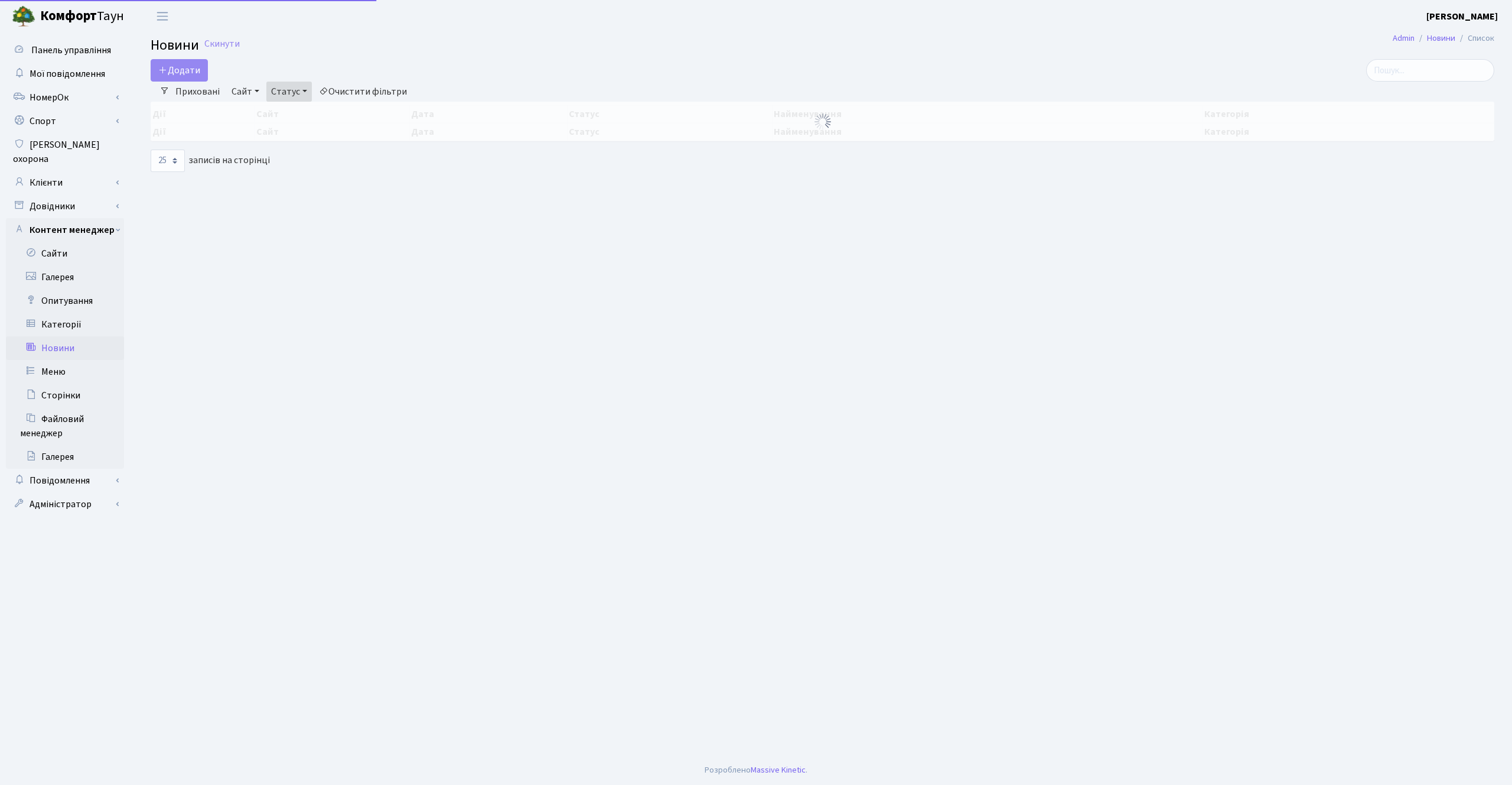
select select "25"
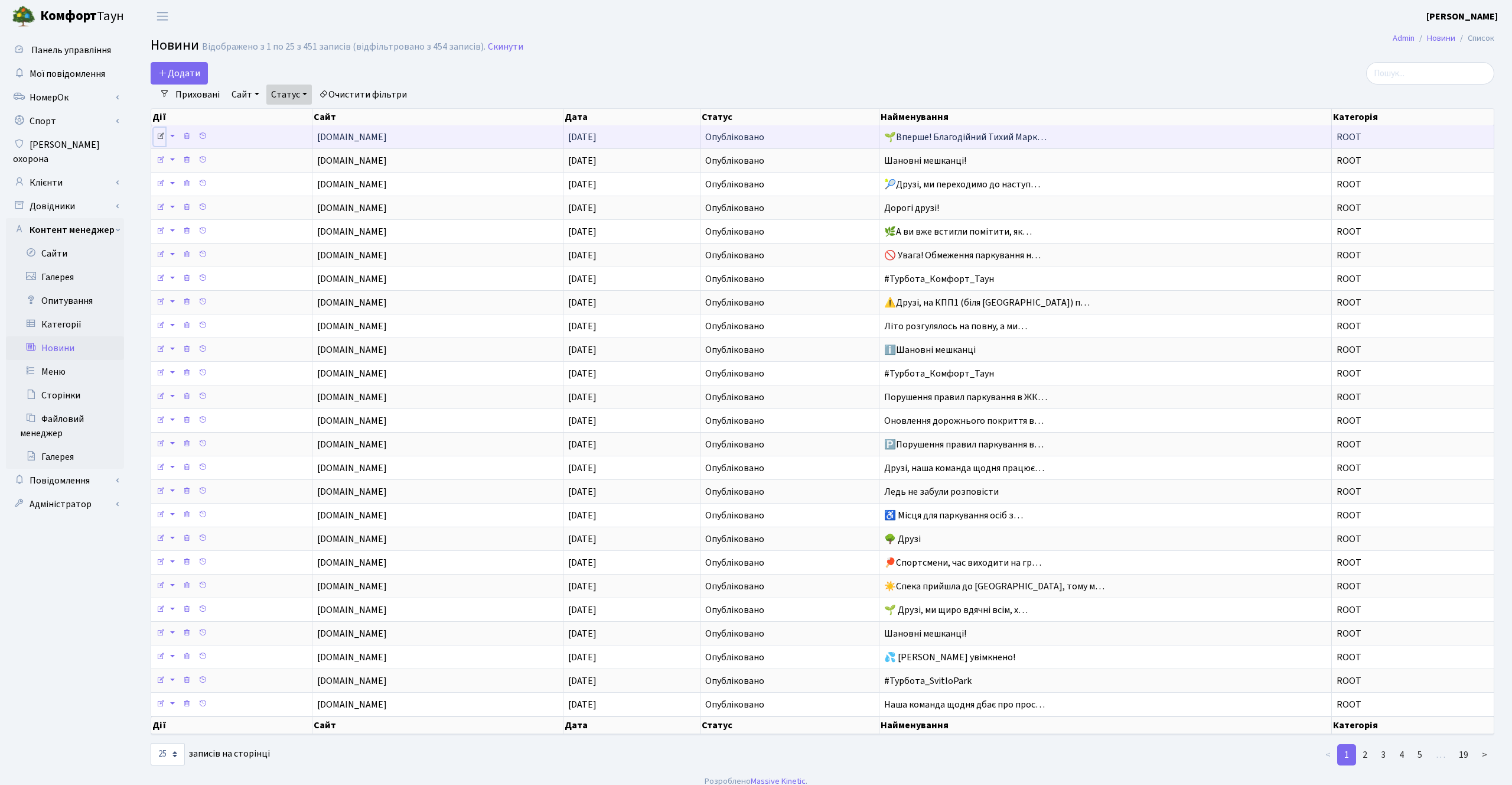
click at [160, 130] on link at bounding box center [159, 136] width 12 height 18
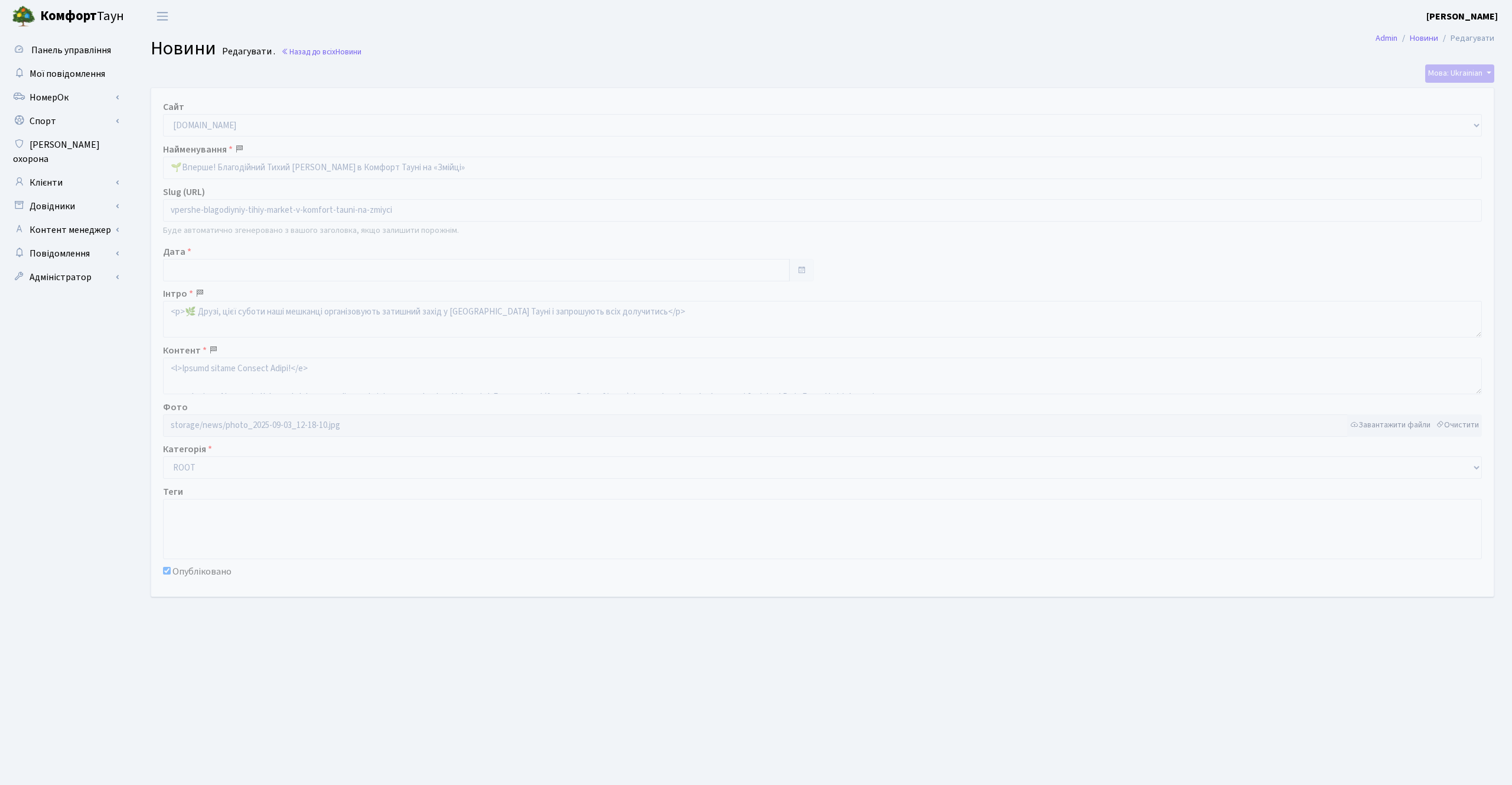
type input "[DATE]"
checkbox input "true"
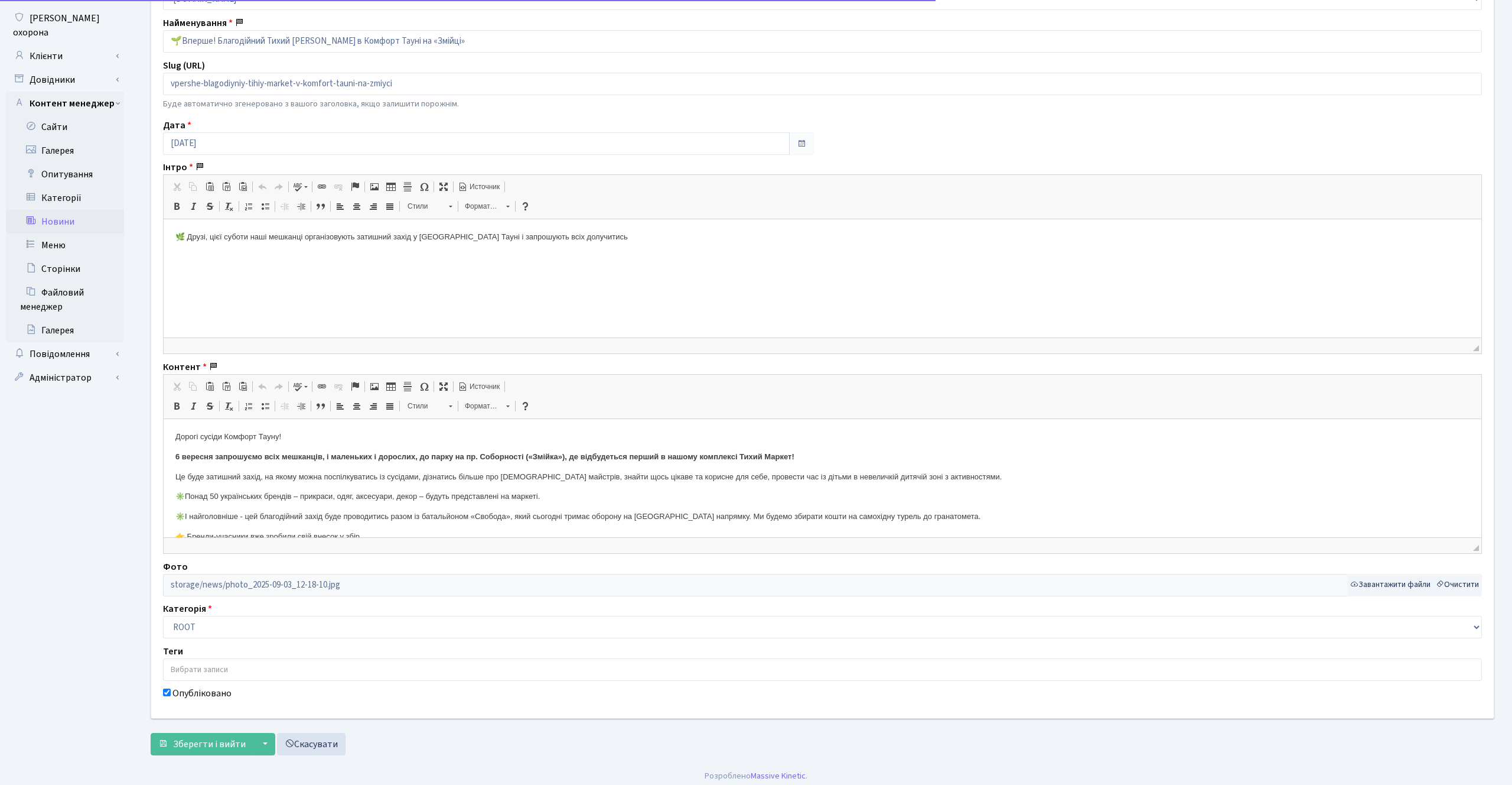
scroll to position [133, 0]
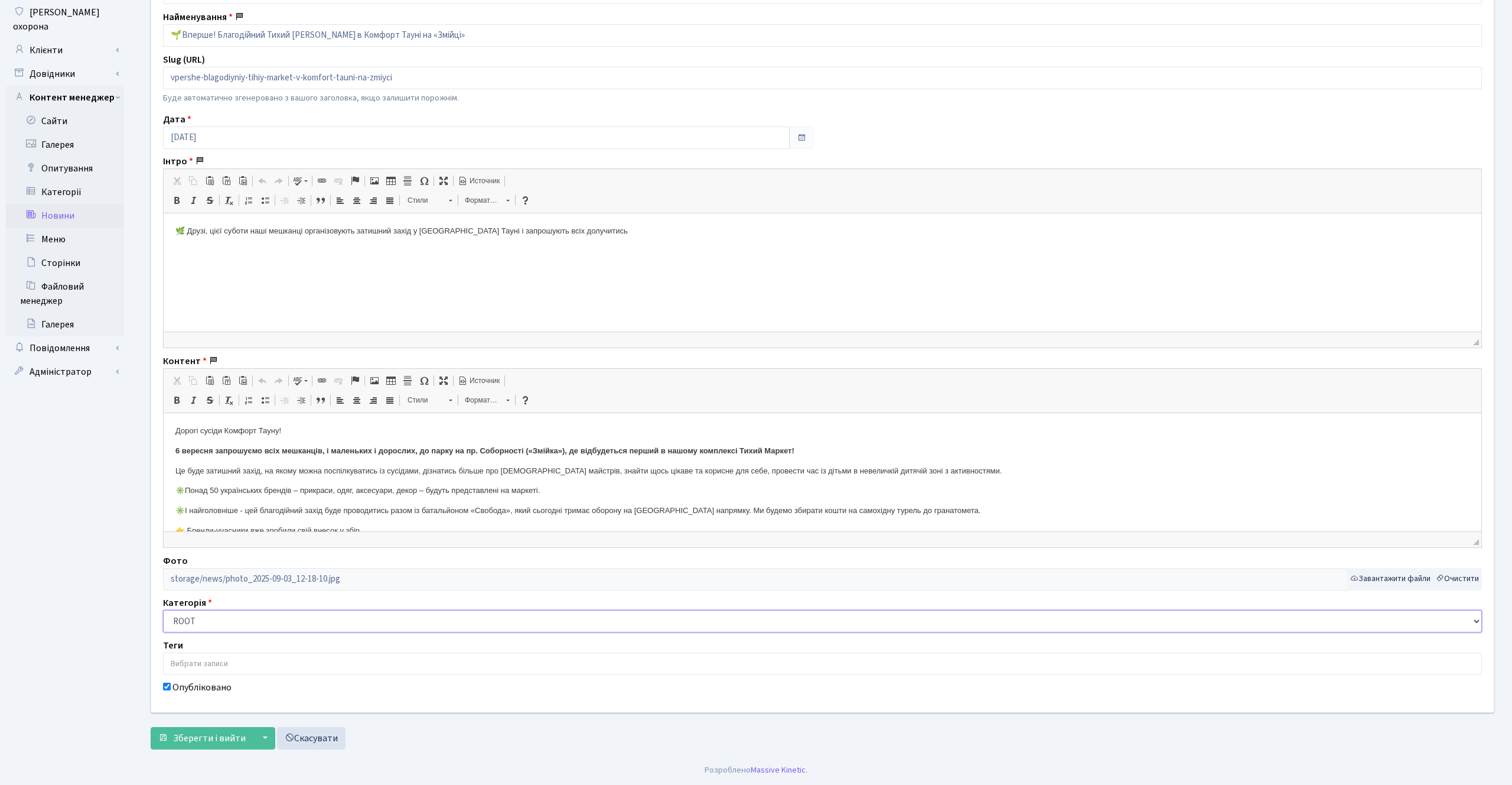
click at [187, 629] on select "ROOT [GEOGRAPHIC_DATA] Нове в законодавстві Про нас в ЗМІ Знаменитий Комфорт Та…" at bounding box center [822, 621] width 1319 height 22
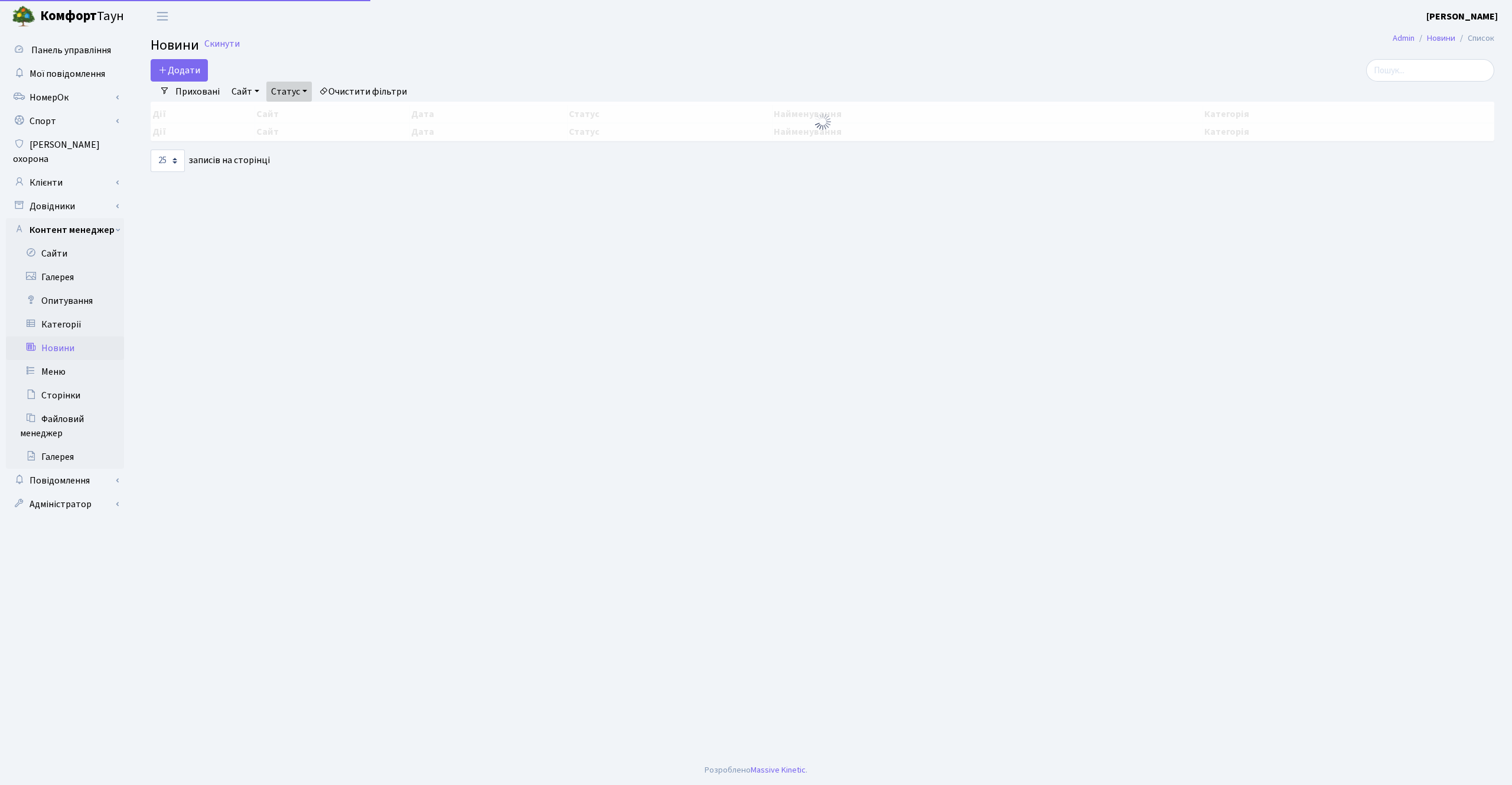
select select "25"
